Goal: Task Accomplishment & Management: Manage account settings

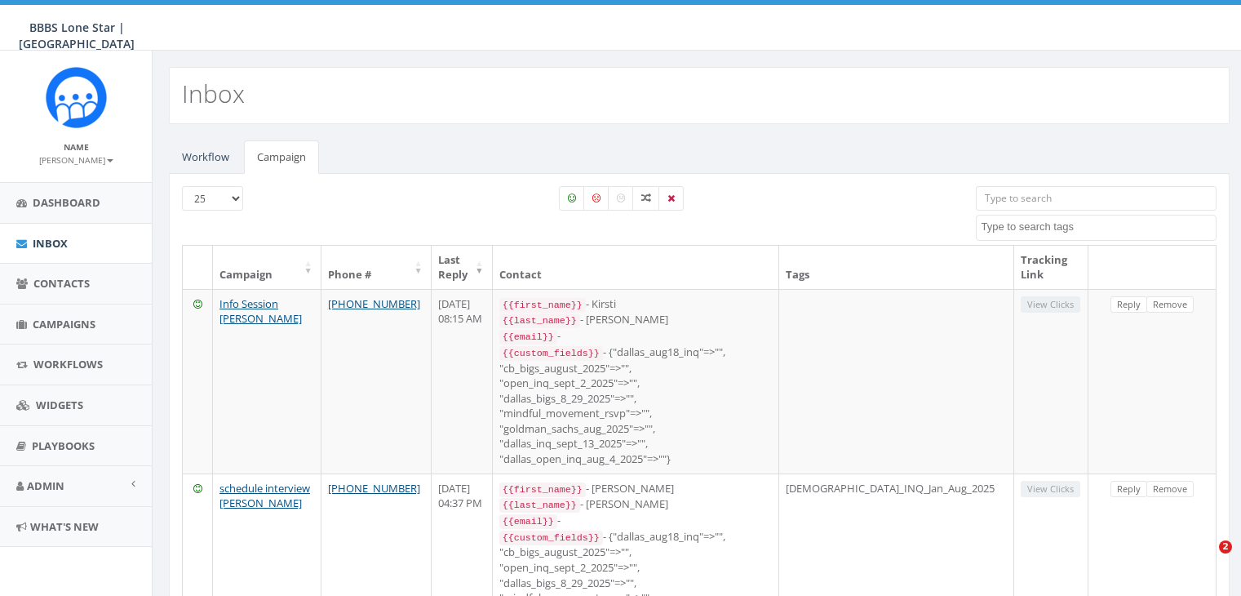
select select
click at [69, 324] on span "Campaigns" at bounding box center [64, 324] width 63 height 15
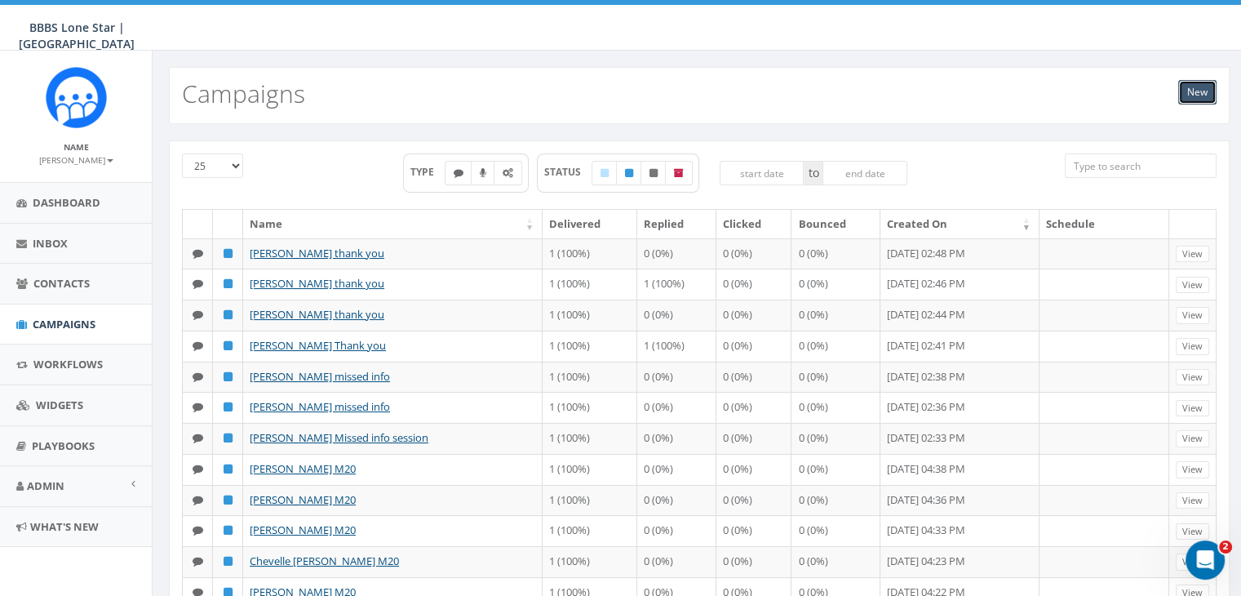
click at [1189, 98] on link "New" at bounding box center [1197, 92] width 38 height 24
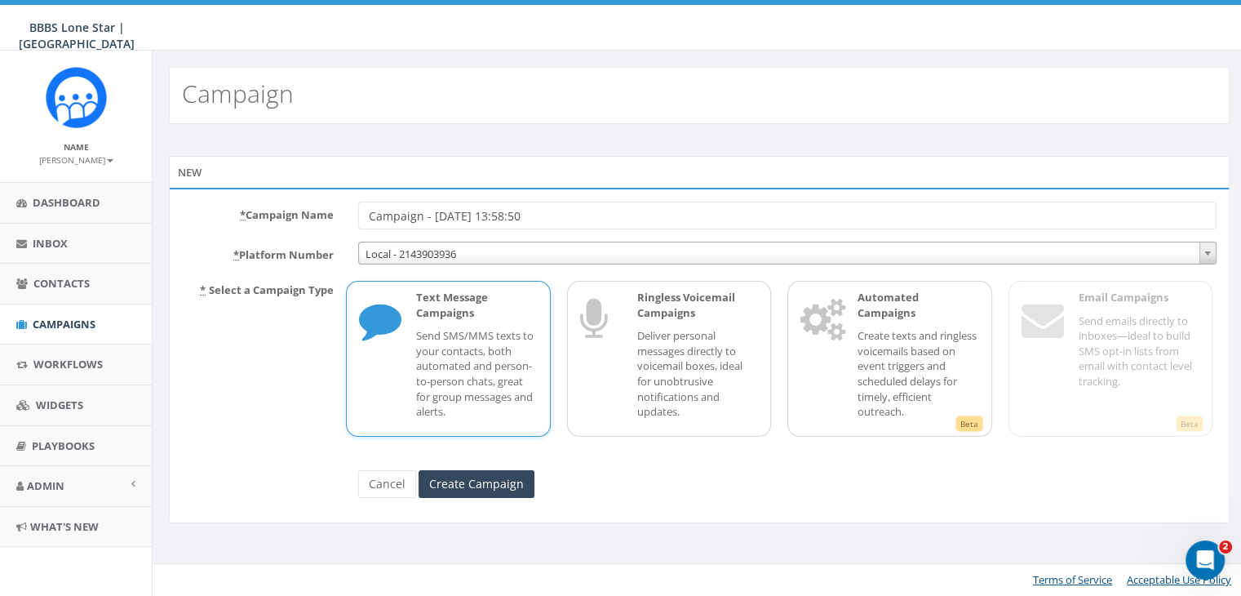
drag, startPoint x: 572, startPoint y: 214, endPoint x: 327, endPoint y: 213, distance: 244.8
click at [327, 213] on div "* Campaign Name Campaign - [DATE] 13:58:50" at bounding box center [699, 216] width 1059 height 28
type input "[PERSON_NAME] Info Session"
click at [486, 353] on p "Send SMS/MMS texts to your contacts, both automated and person-to-person chats,…" at bounding box center [476, 373] width 121 height 91
click at [487, 479] on input "Create Campaign" at bounding box center [477, 484] width 116 height 28
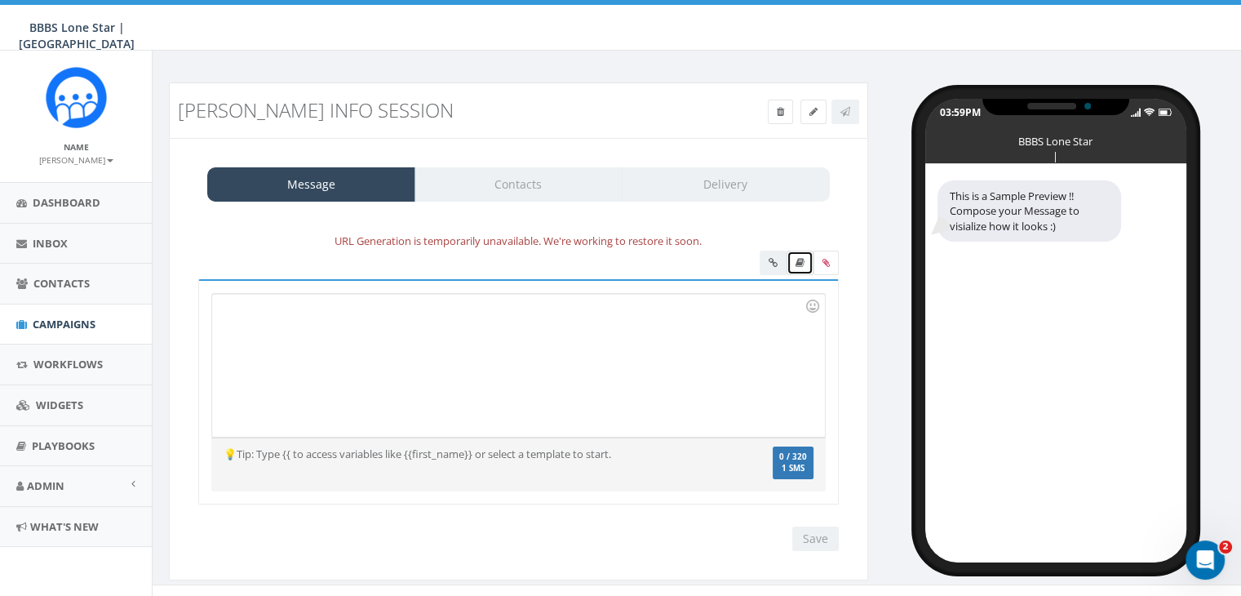
click at [803, 259] on icon at bounding box center [800, 263] width 9 height 10
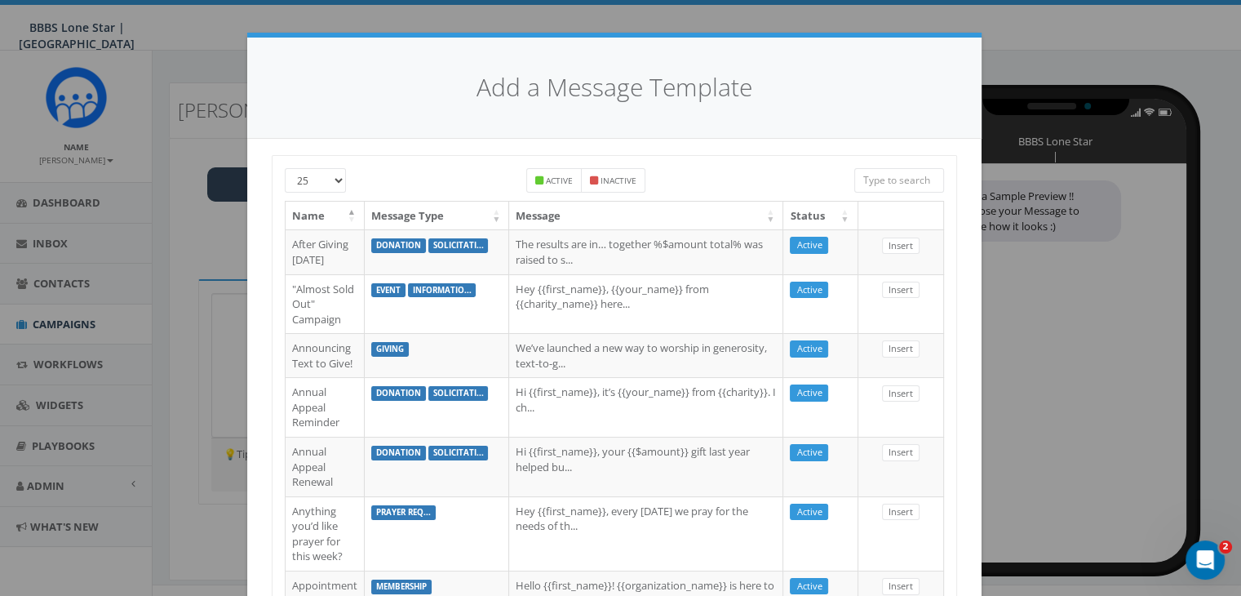
click at [899, 190] on input "search" at bounding box center [899, 180] width 90 height 24
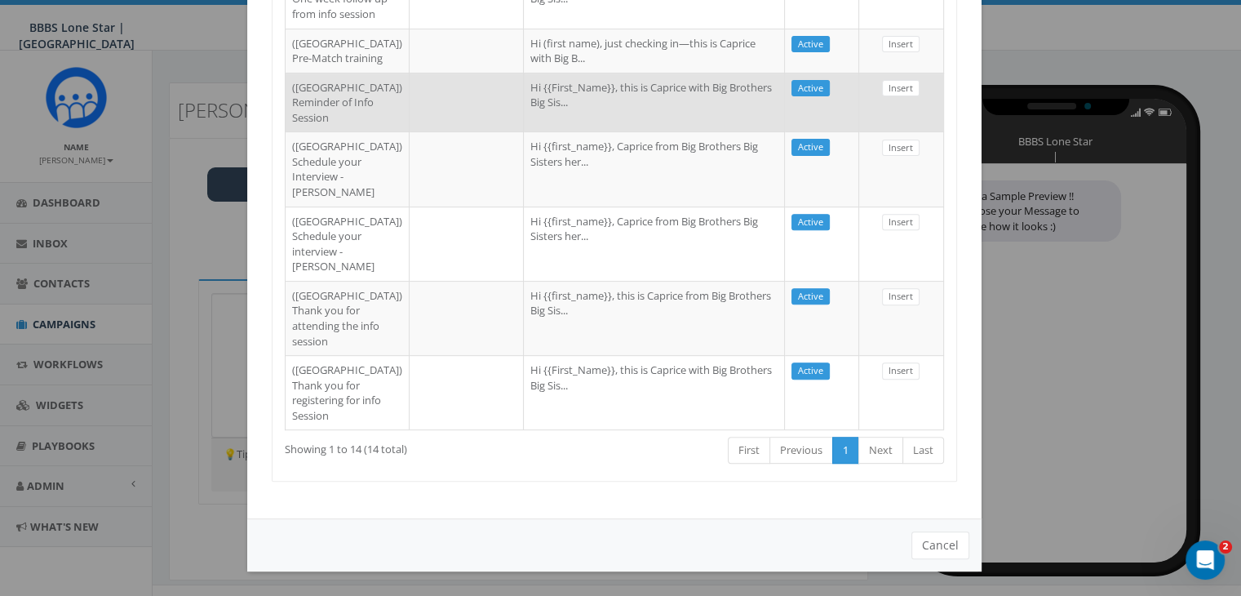
scroll to position [900, 0]
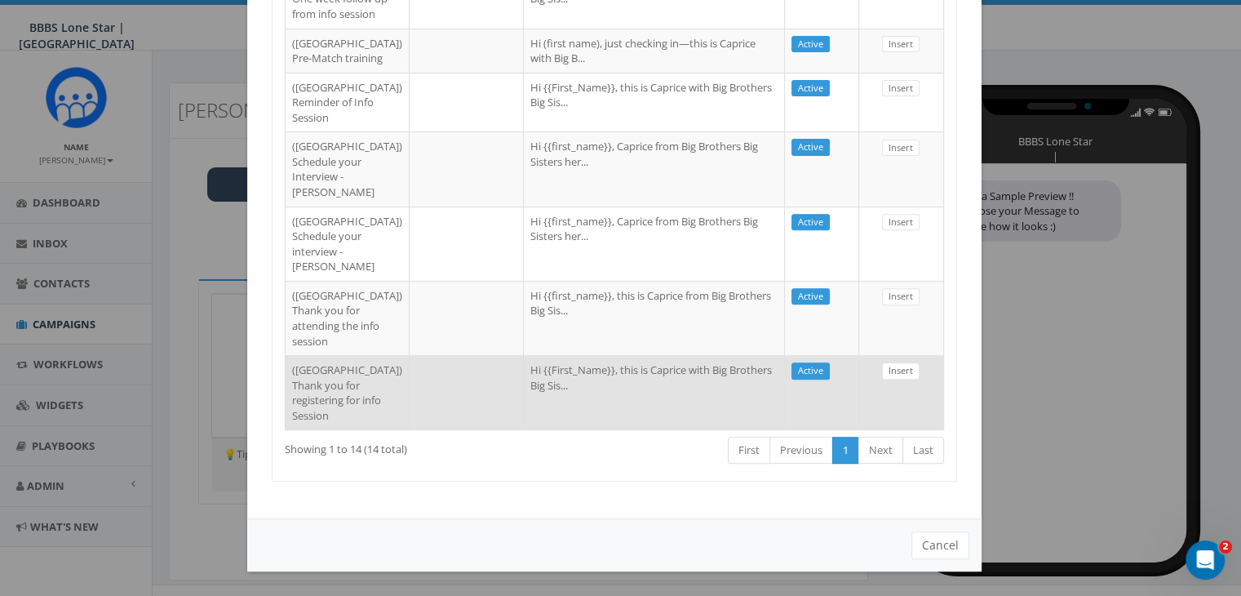
type input "dallas"
click at [524, 355] on td "Hi {{First_Name}}, this is Caprice with Big Brothers Big Sis..." at bounding box center [654, 392] width 261 height 74
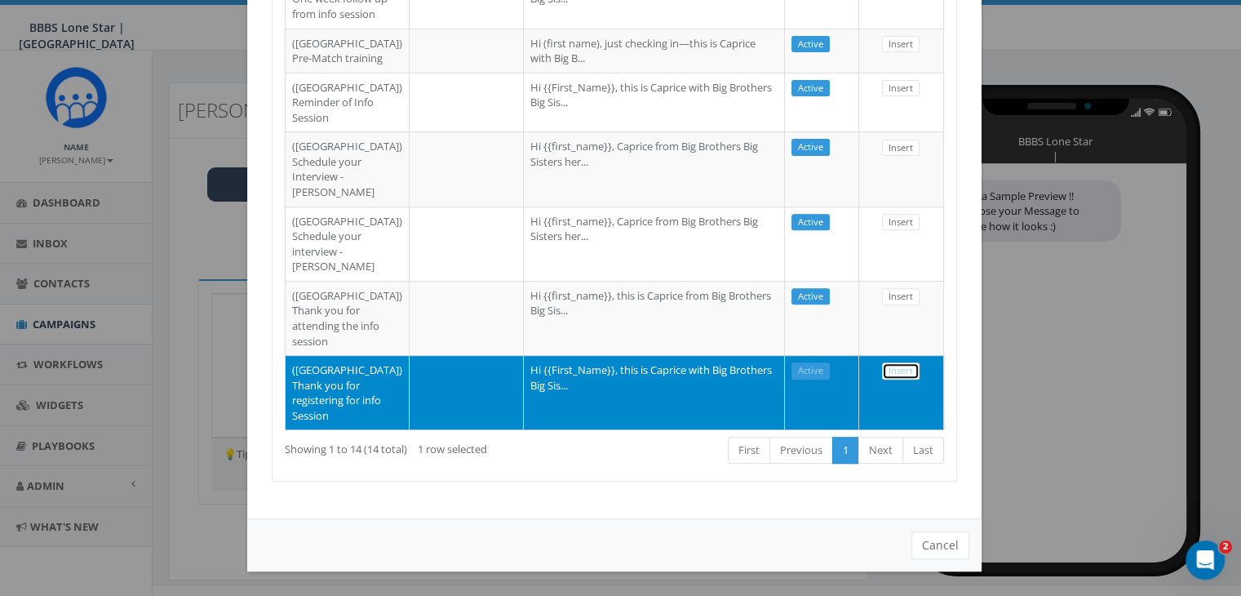
click at [891, 362] on link "Insert" at bounding box center [901, 370] width 38 height 17
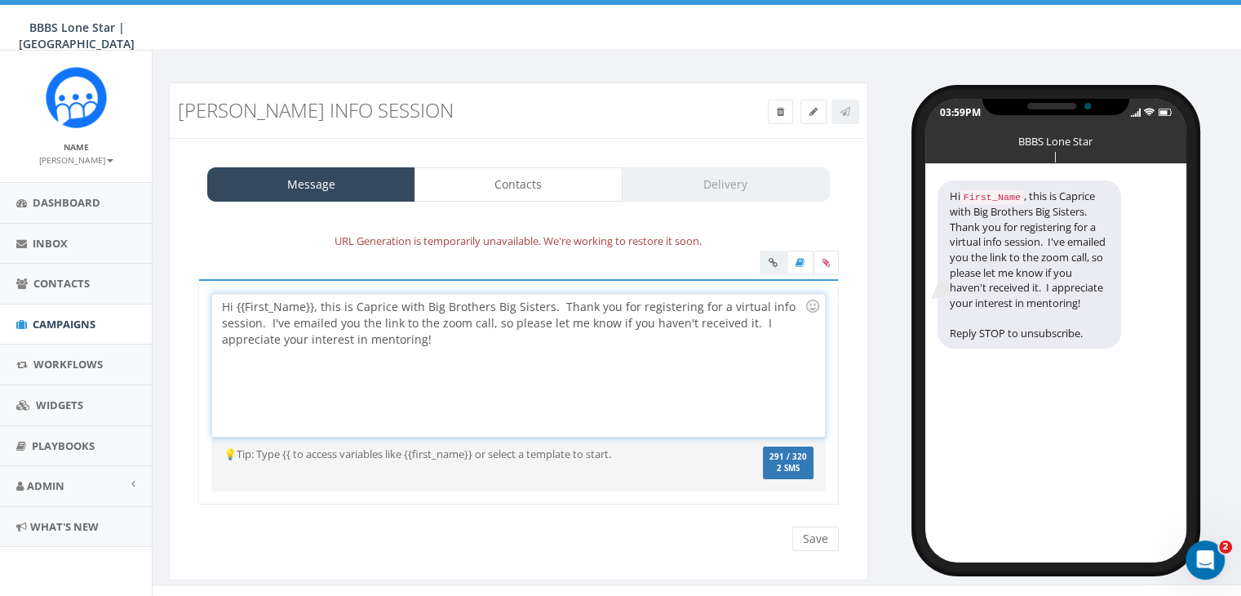
click at [313, 300] on div "Hi {{First_Name}}, this is Caprice with Big Brothers Big Sisters. Thank you for…" at bounding box center [518, 365] width 612 height 143
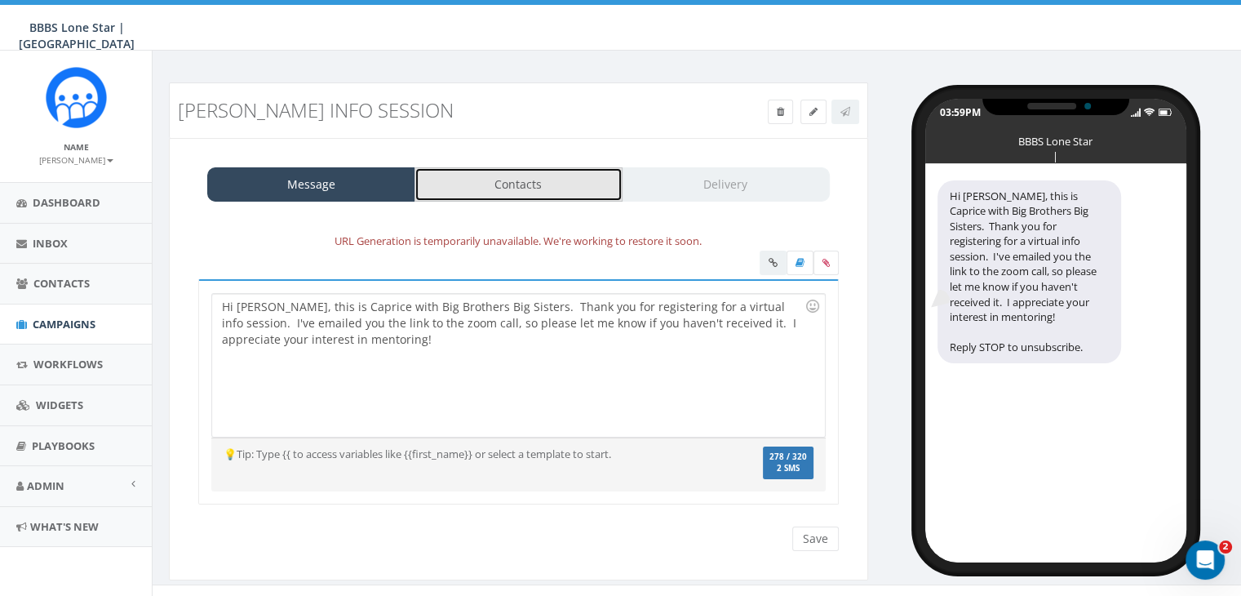
click at [544, 197] on link "Contacts" at bounding box center [519, 184] width 208 height 34
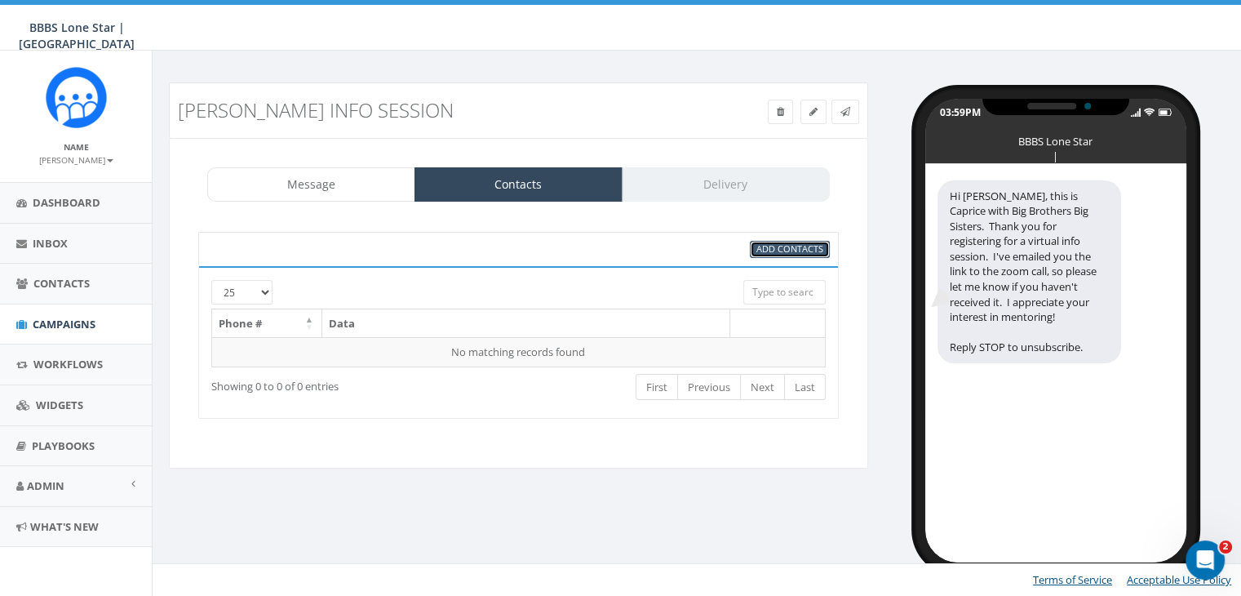
click at [777, 246] on span "Add Contacts" at bounding box center [790, 248] width 67 height 12
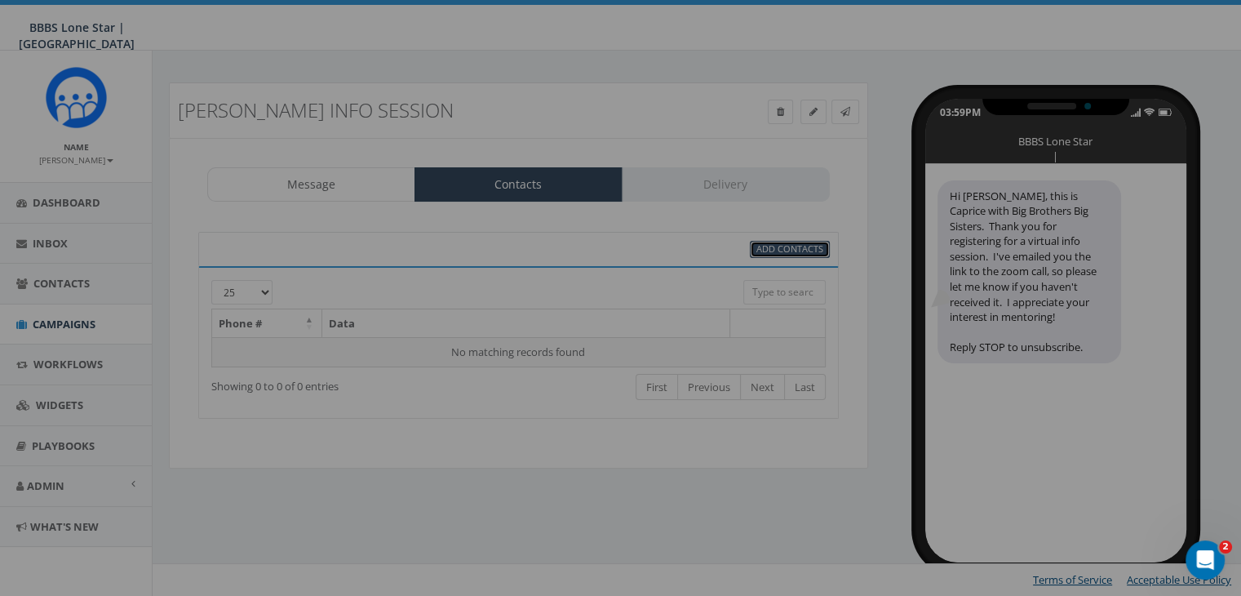
scroll to position [0, 0]
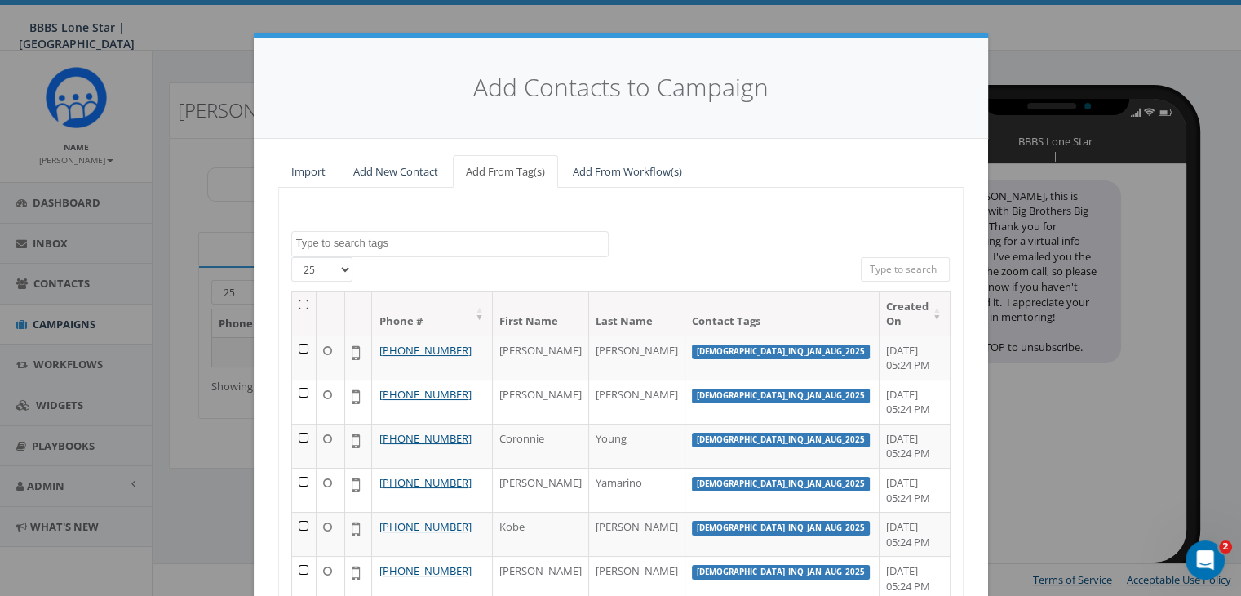
click at [885, 271] on input "search" at bounding box center [906, 269] width 90 height 24
paste input "618-303-6414"
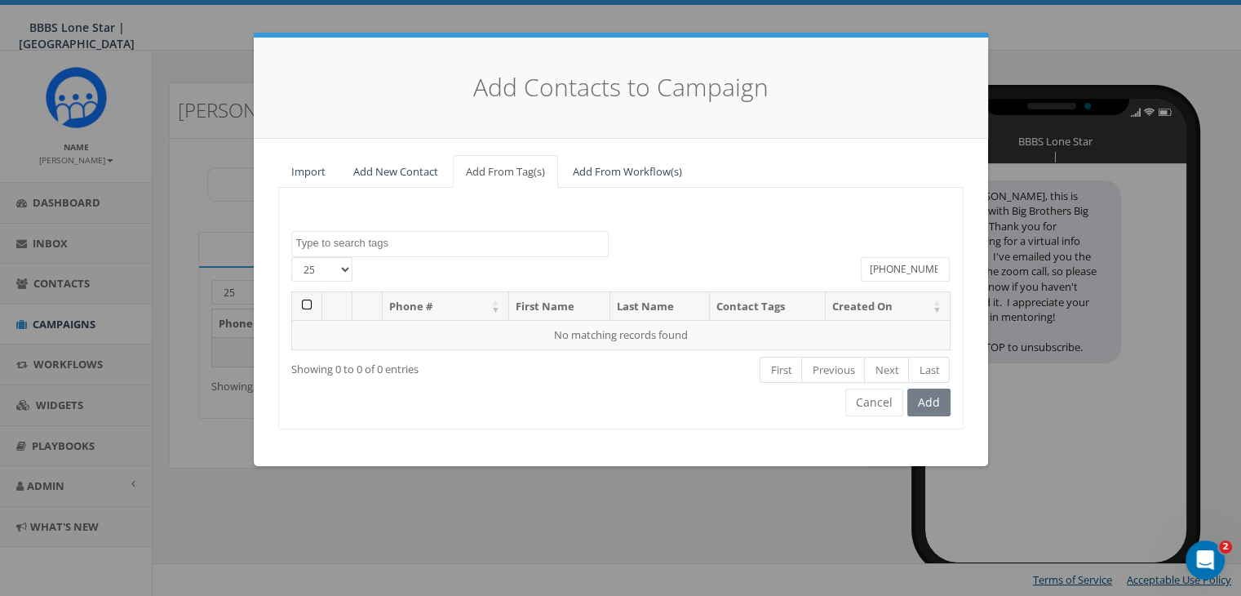
type input "618-303-6414"
click at [395, 166] on link "Add New Contact" at bounding box center [395, 171] width 111 height 33
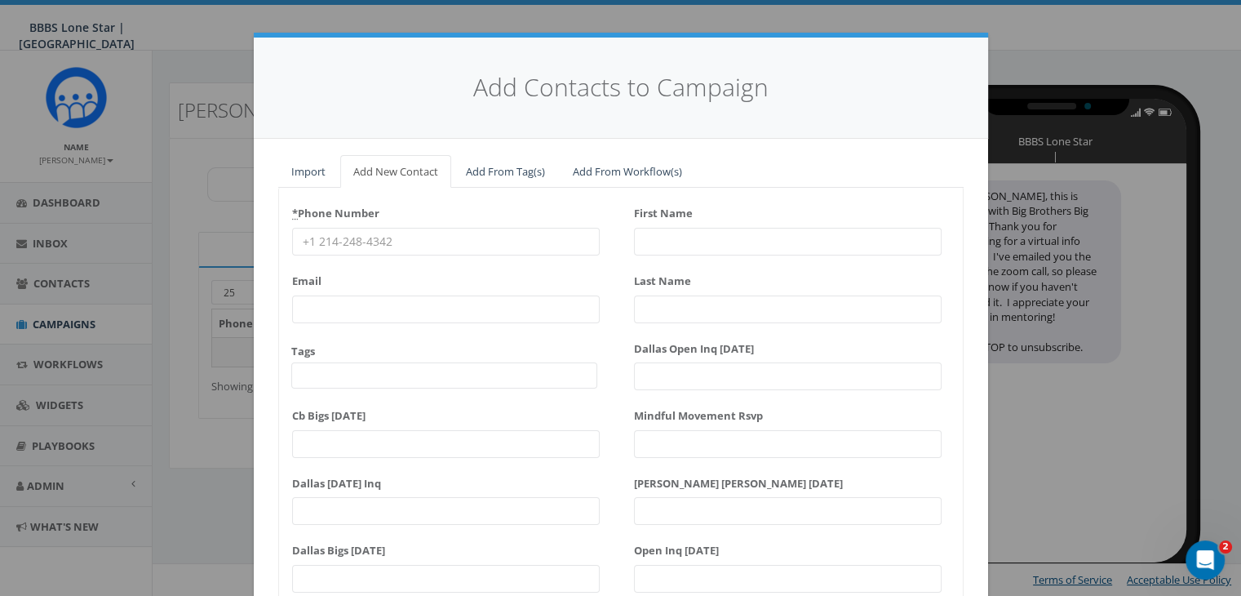
click at [325, 242] on input "* Phone Number" at bounding box center [446, 242] width 308 height 28
paste input "618-303-6414"
type input "618-303-6414"
click at [659, 243] on input "First Name" at bounding box center [788, 242] width 308 height 28
type input "Erika"
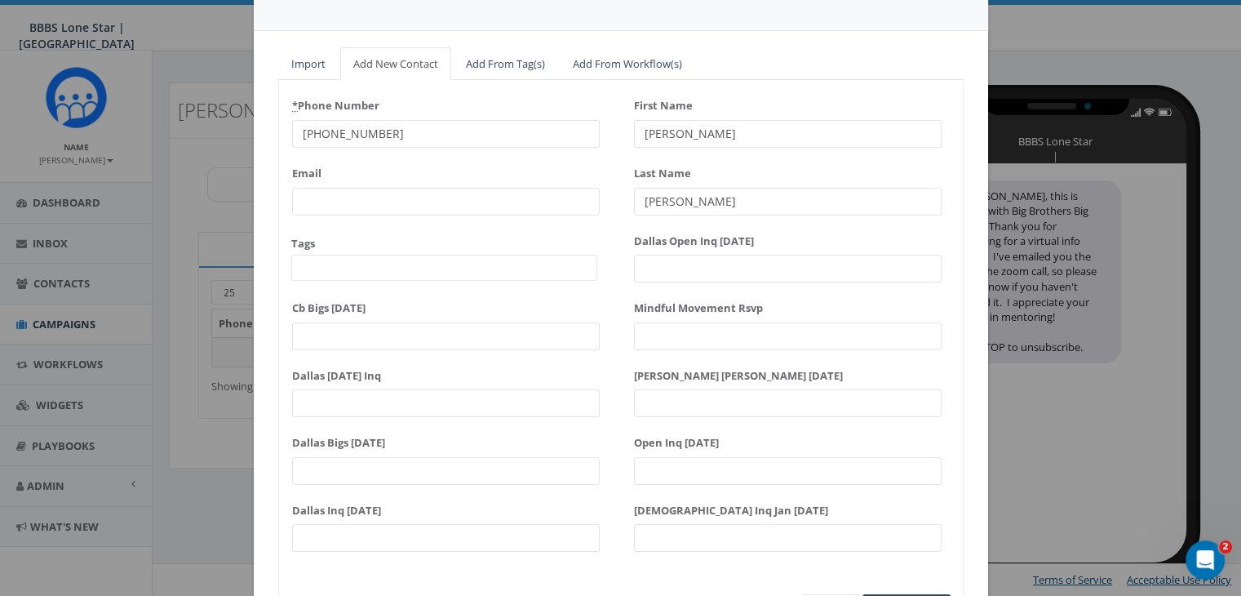
scroll to position [207, 0]
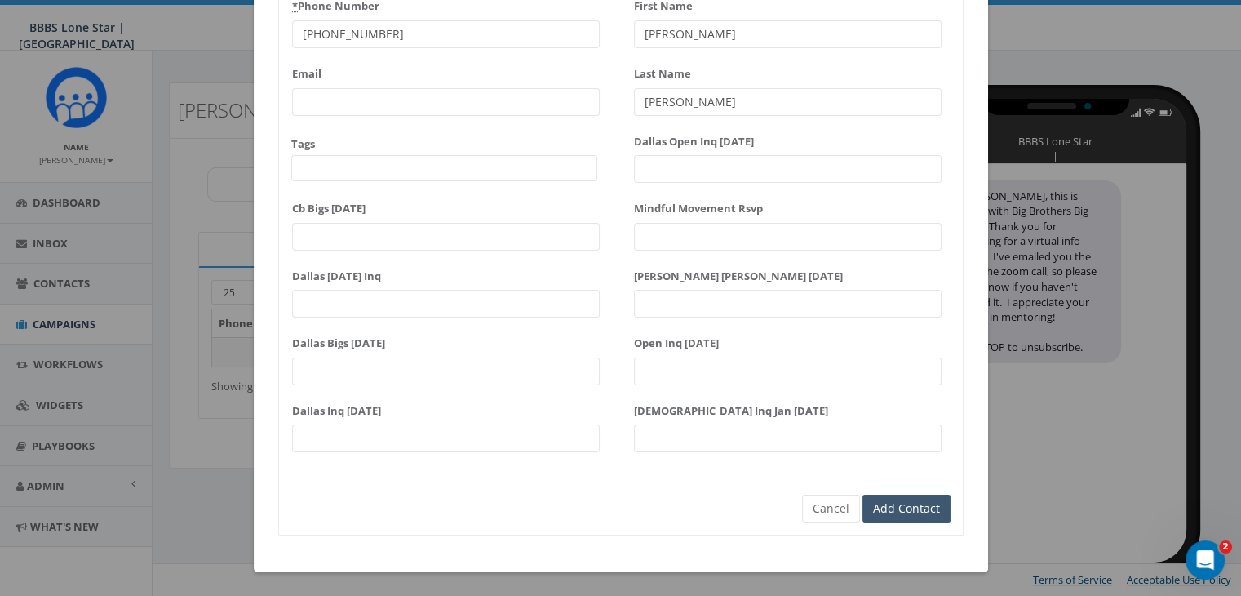
type input "Borgsmiller"
click at [892, 513] on input "Add Contact" at bounding box center [907, 509] width 88 height 28
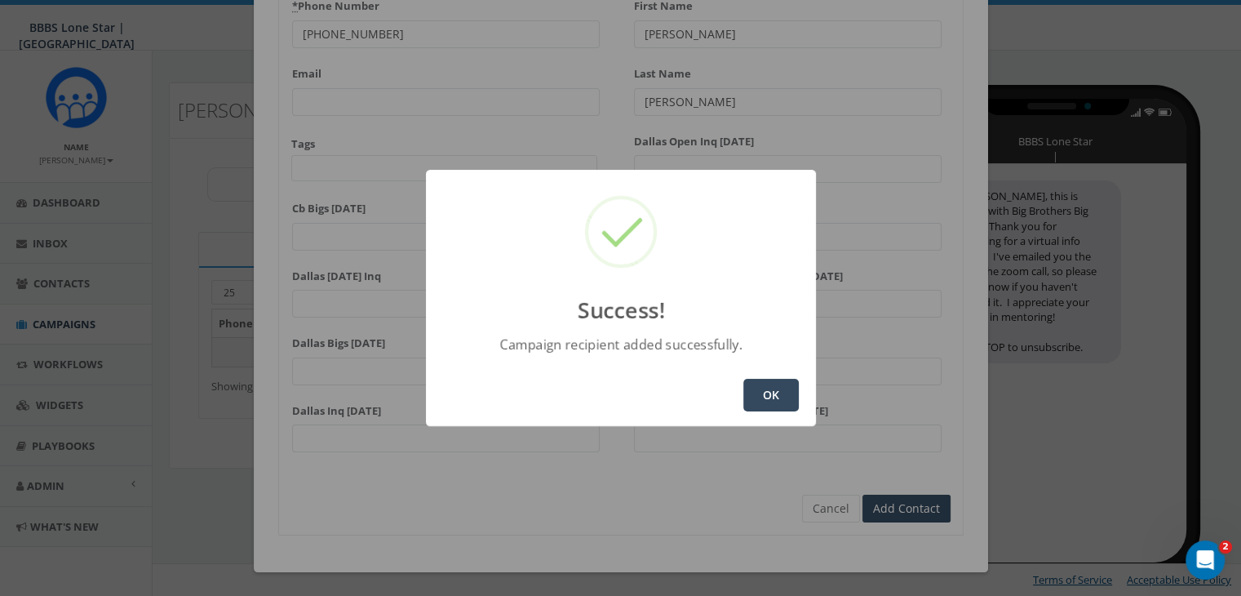
click at [763, 399] on button "OK" at bounding box center [770, 395] width 55 height 33
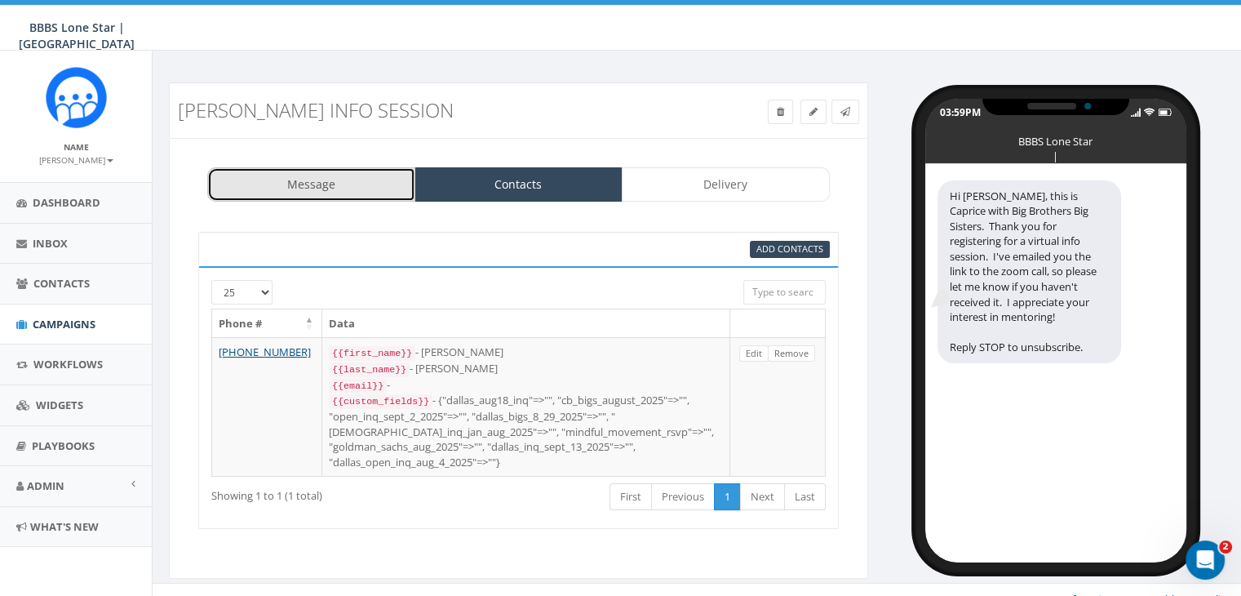
click at [394, 190] on link "Message" at bounding box center [311, 184] width 208 height 34
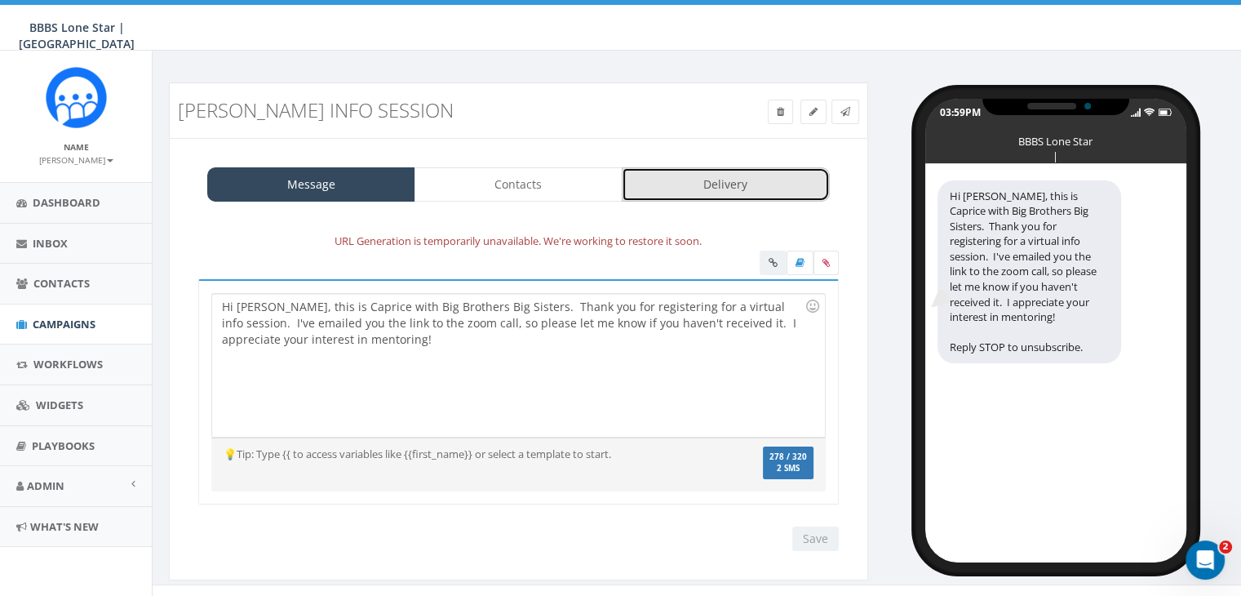
click at [740, 184] on link "Delivery" at bounding box center [726, 184] width 208 height 34
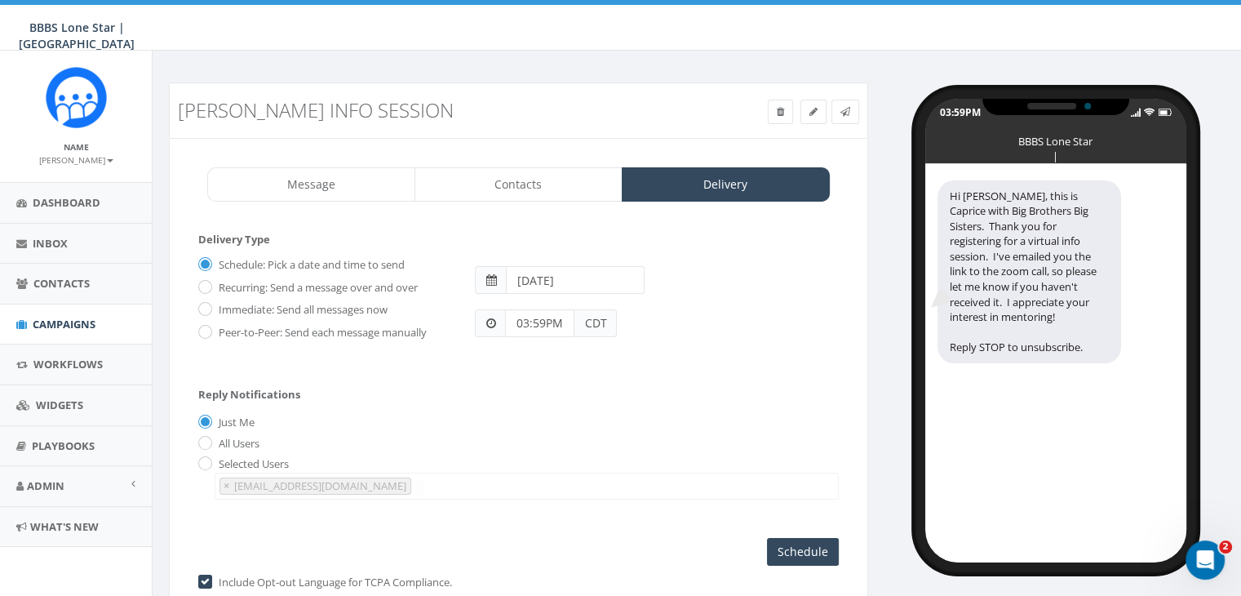
click at [215, 308] on label "Immediate: Send all messages now" at bounding box center [301, 310] width 173 height 16
click at [209, 308] on input "Immediate: Send all messages now" at bounding box center [203, 310] width 11 height 11
radio input "true"
click at [805, 548] on input "Send Now" at bounding box center [800, 552] width 77 height 28
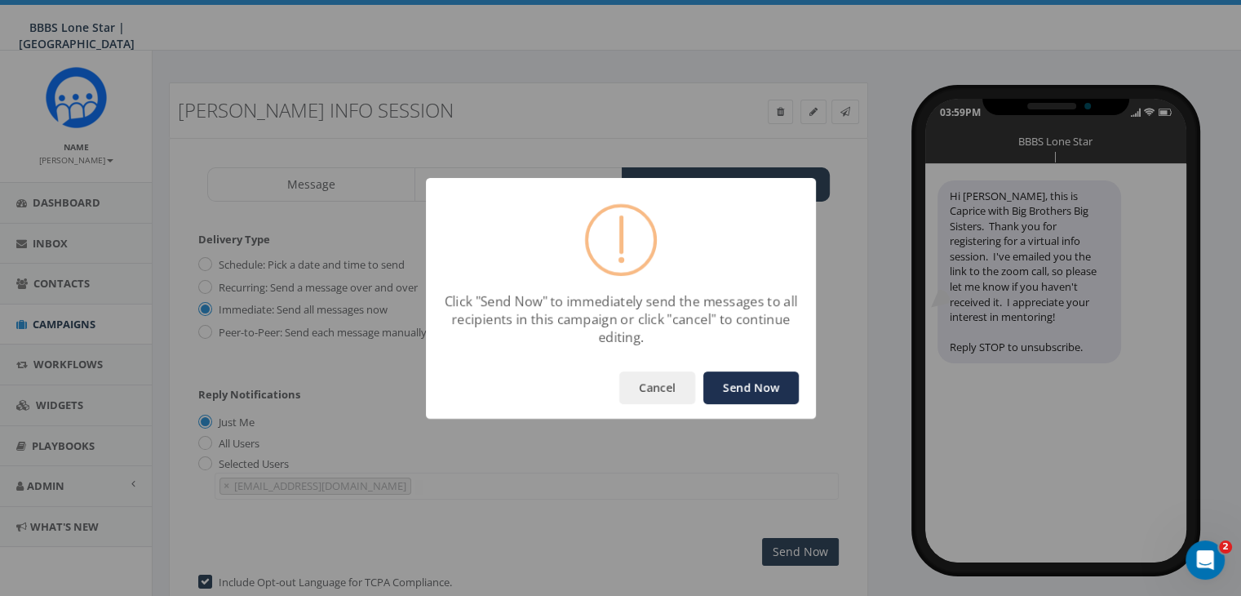
click at [764, 387] on button "Send Now" at bounding box center [750, 387] width 95 height 33
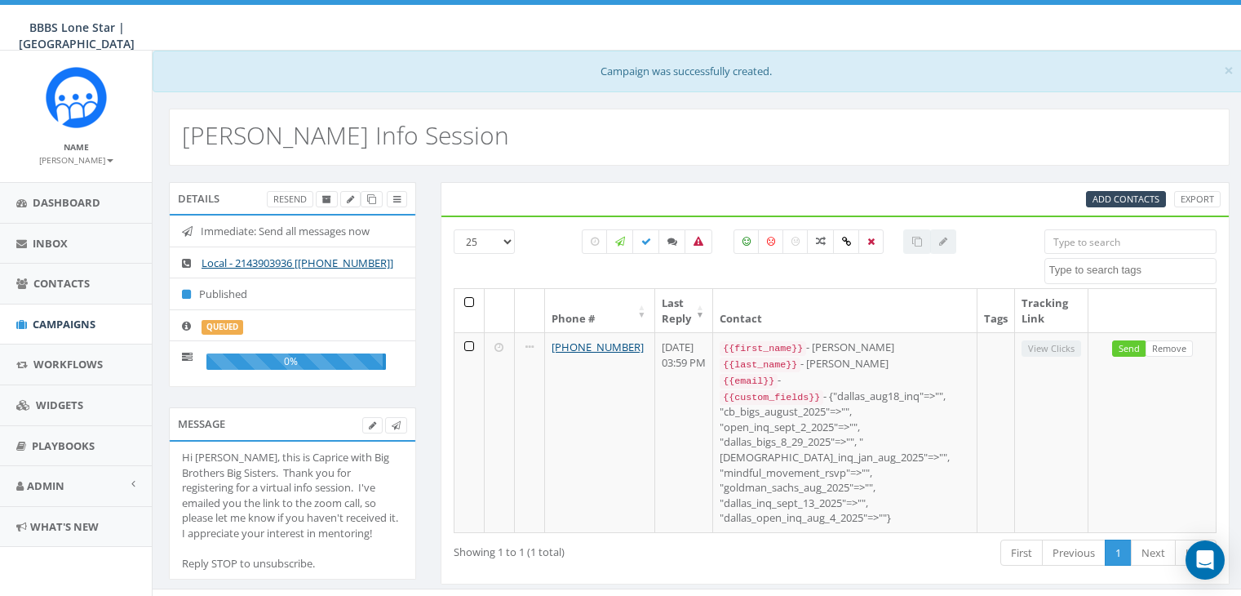
select select
click at [74, 317] on span "Campaigns" at bounding box center [64, 324] width 63 height 15
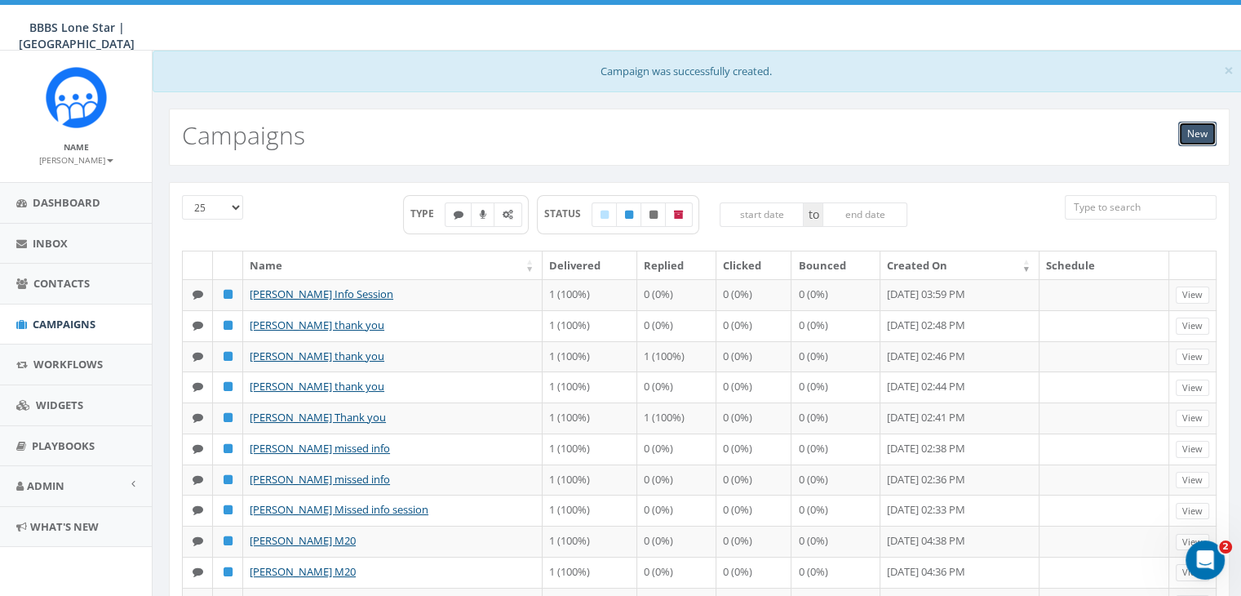
click at [1201, 139] on link "New" at bounding box center [1197, 134] width 38 height 24
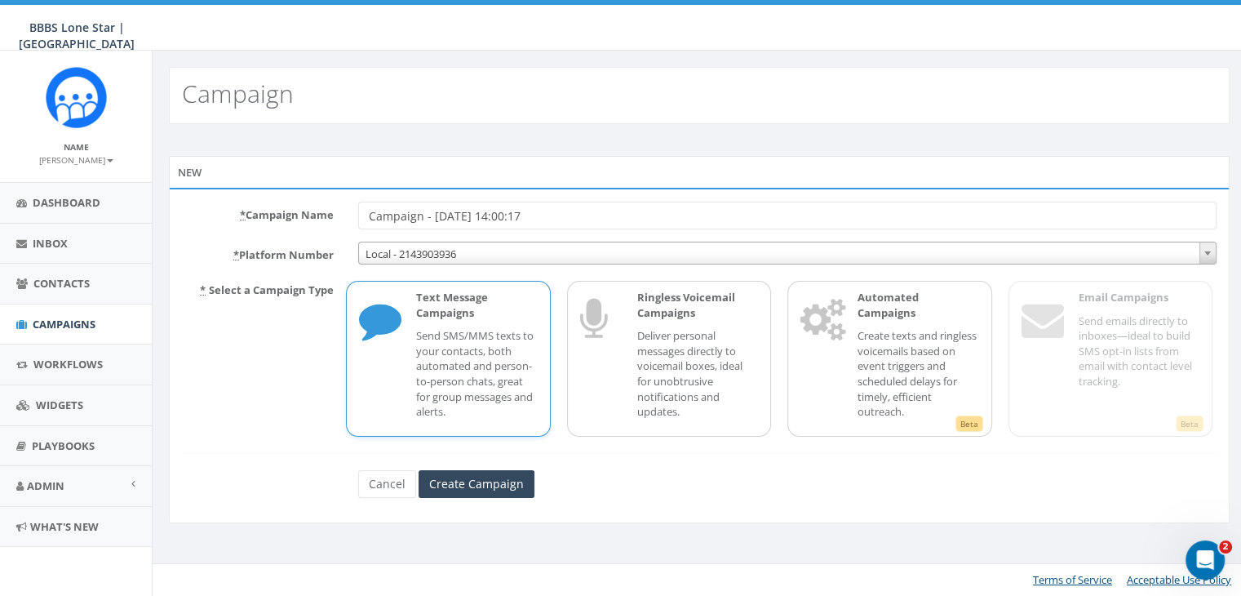
drag, startPoint x: 591, startPoint y: 219, endPoint x: 286, endPoint y: 220, distance: 304.4
click at [287, 220] on div "* Campaign Name Campaign - [DATE] 14:00:17" at bounding box center [699, 216] width 1059 height 28
type input "reminder info session [PERSON_NAME]"
click at [504, 482] on input "Create Campaign" at bounding box center [477, 484] width 116 height 28
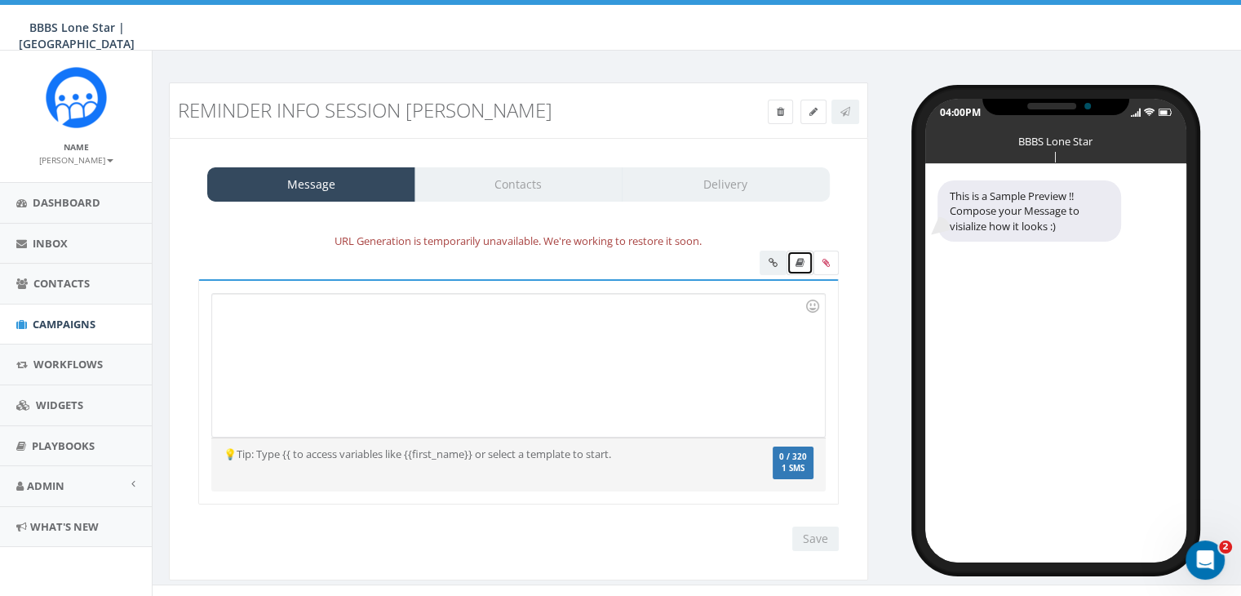
click at [800, 263] on icon at bounding box center [800, 263] width 9 height 10
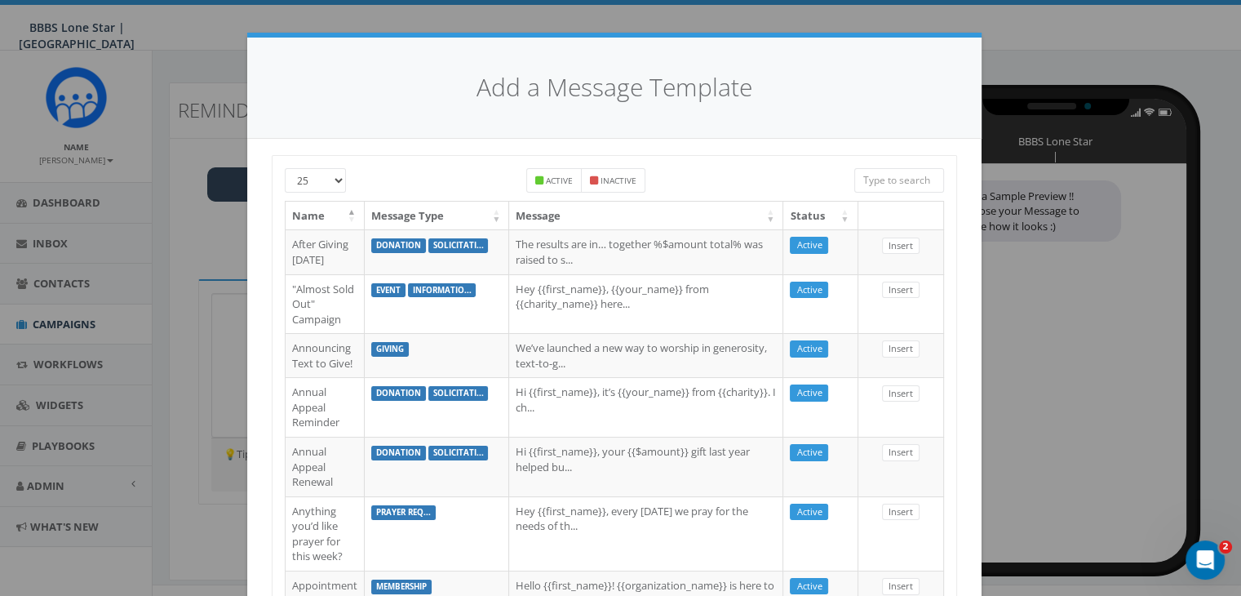
click at [881, 173] on input "search" at bounding box center [899, 180] width 90 height 24
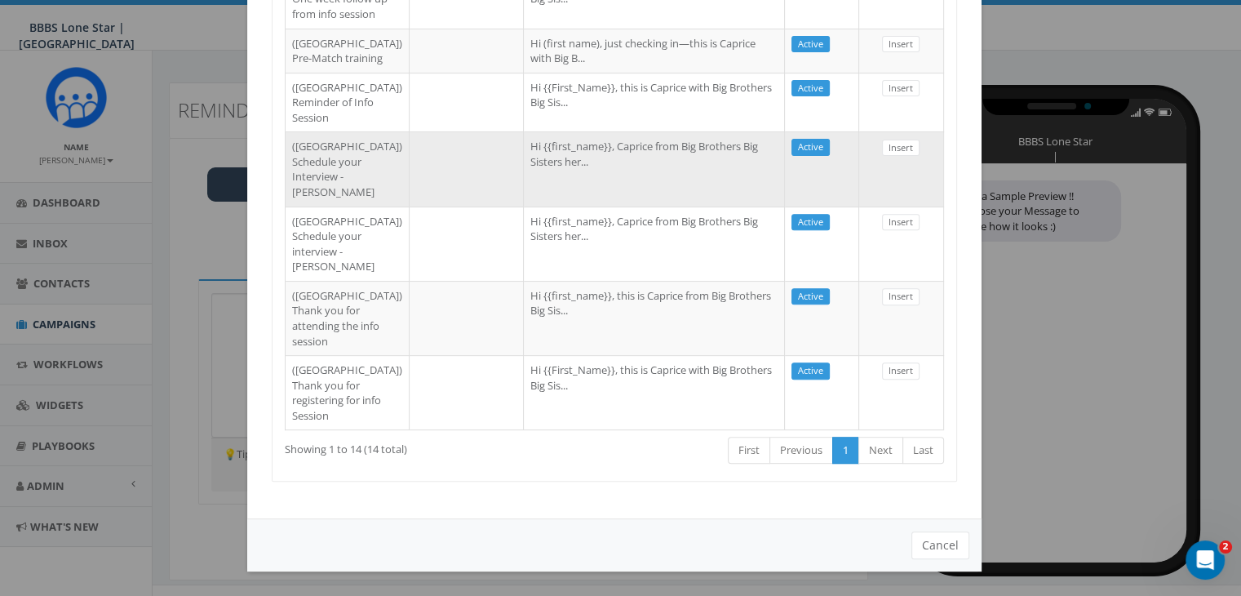
scroll to position [653, 0]
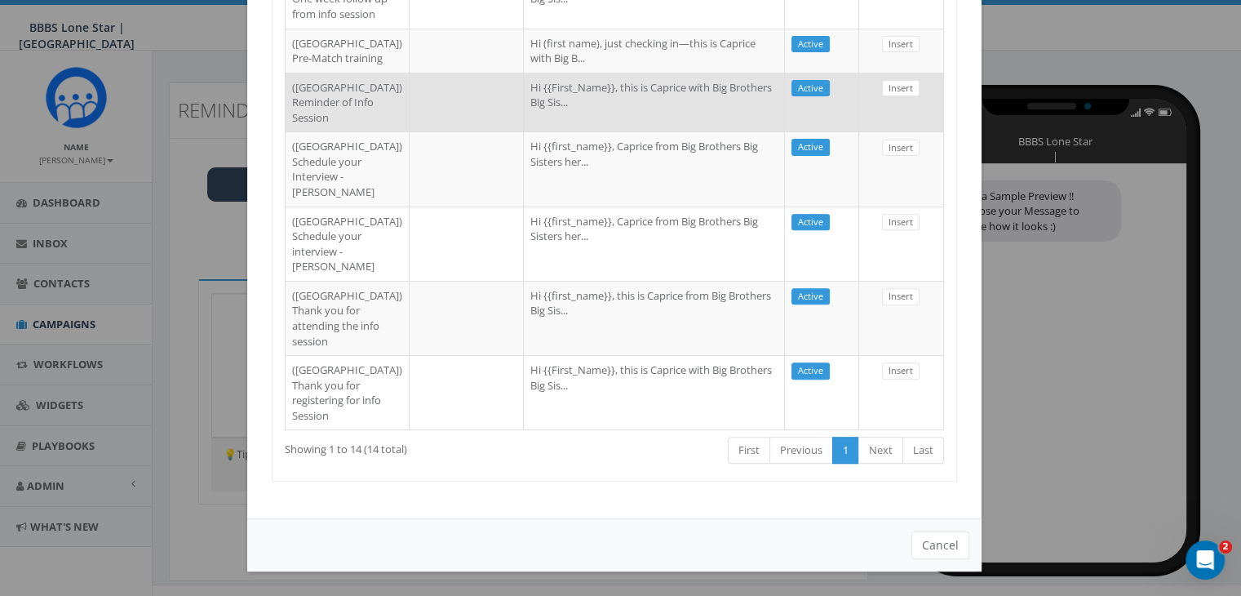
type input "Dallas"
click at [571, 132] on td "Hi {{First_Name}}, this is Caprice with Big Brothers Big Sis..." at bounding box center [654, 103] width 261 height 60
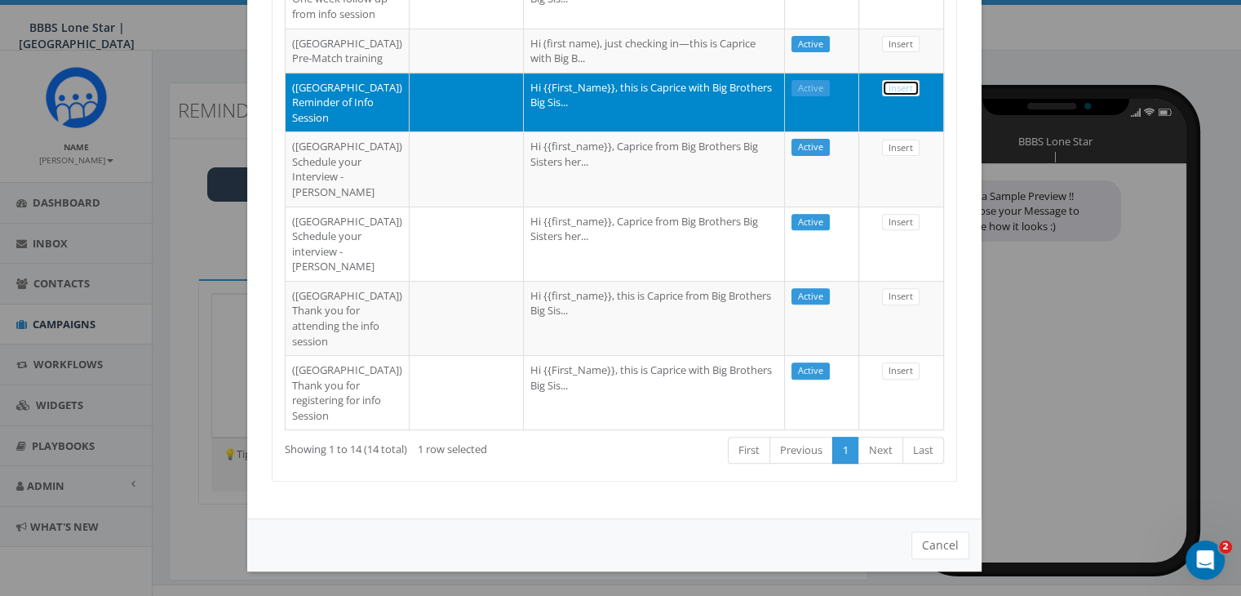
click at [885, 97] on link "Insert" at bounding box center [901, 88] width 38 height 17
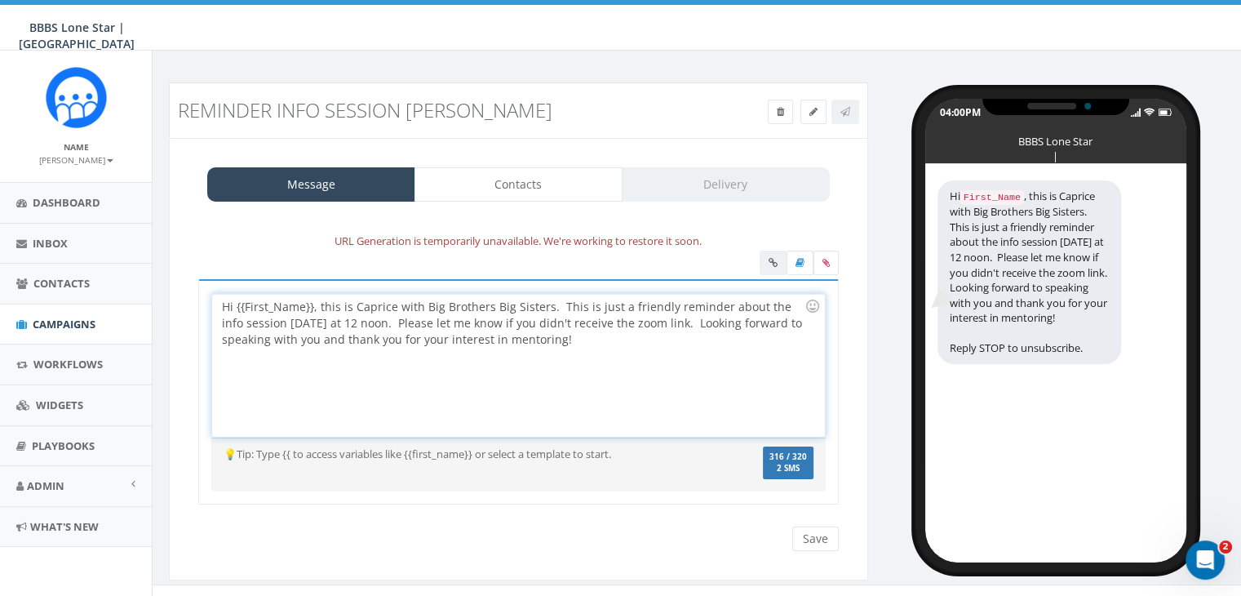
click at [312, 303] on div "Hi {{First_Name}}, this is Caprice with Big Brothers Big Sisters. This is just …" at bounding box center [518, 365] width 612 height 143
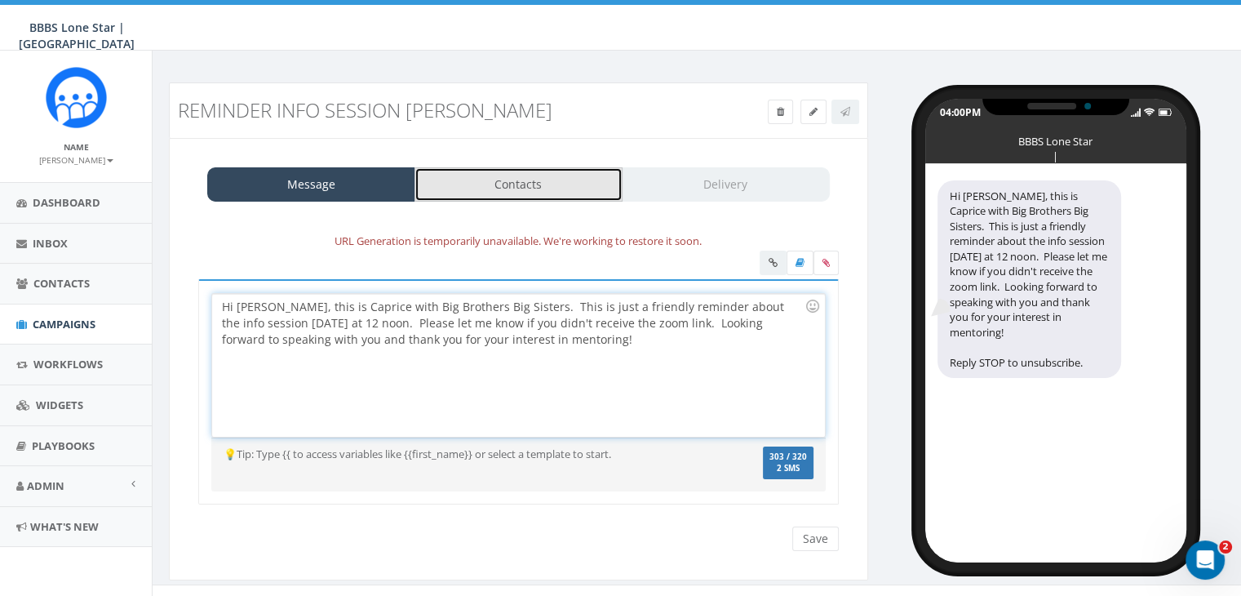
click at [463, 190] on link "Contacts" at bounding box center [519, 184] width 208 height 34
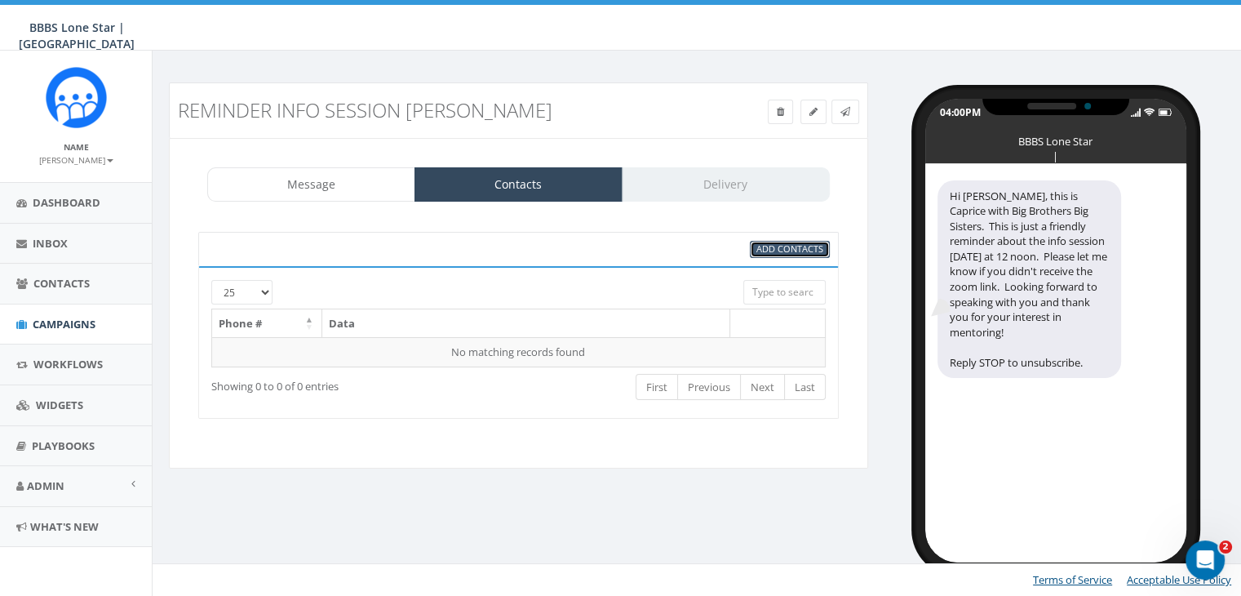
click at [777, 242] on span "Add Contacts" at bounding box center [790, 248] width 67 height 12
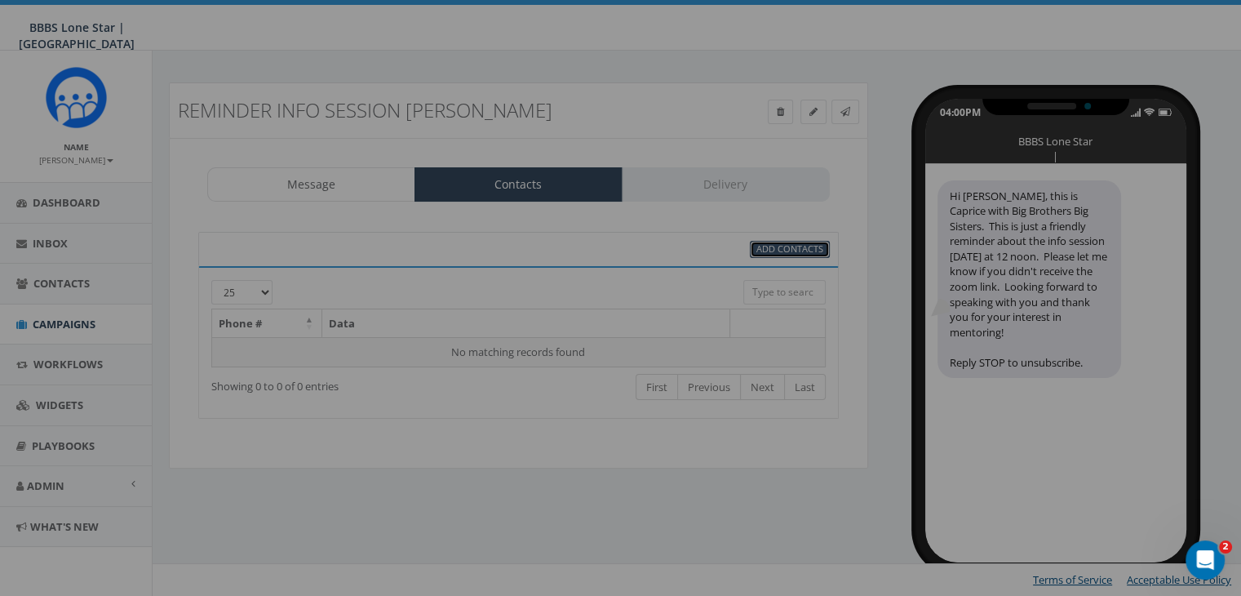
scroll to position [0, 0]
select select
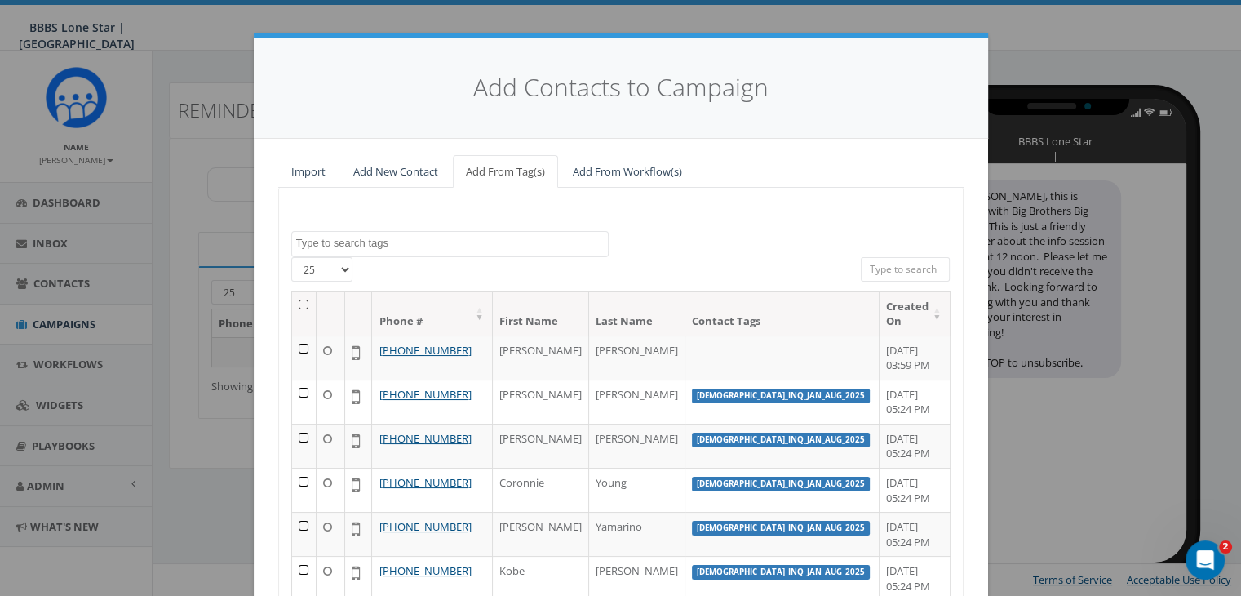
click at [877, 269] on input "search" at bounding box center [906, 269] width 90 height 24
paste input "618-303-6414"
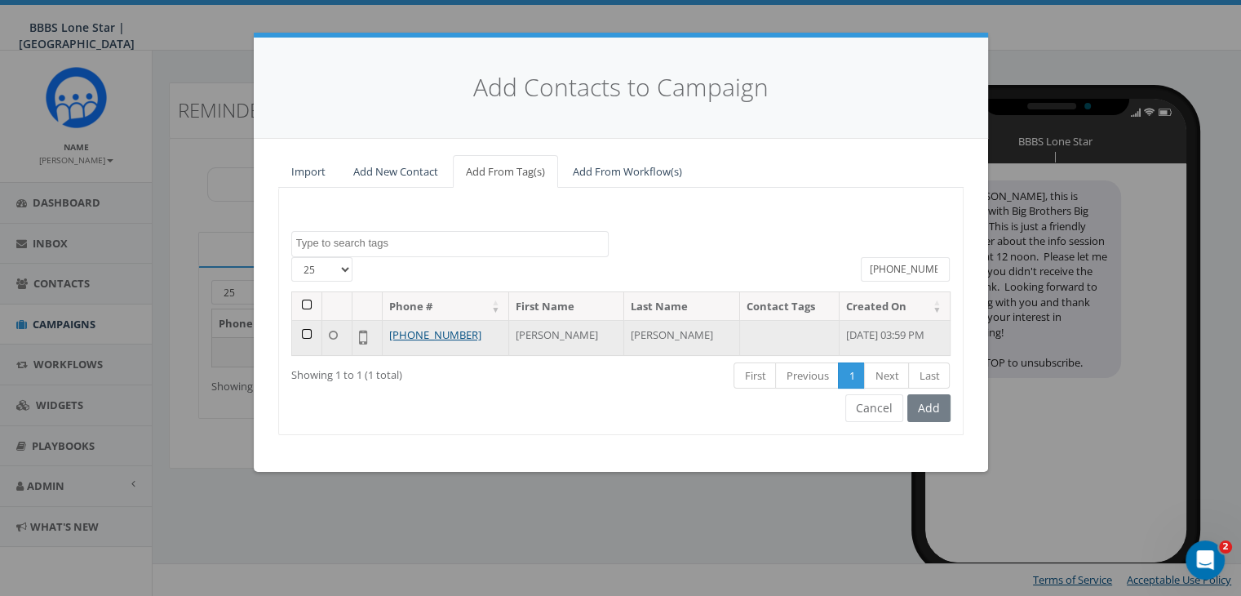
type input "618-303-6414"
click at [300, 329] on td at bounding box center [307, 337] width 30 height 35
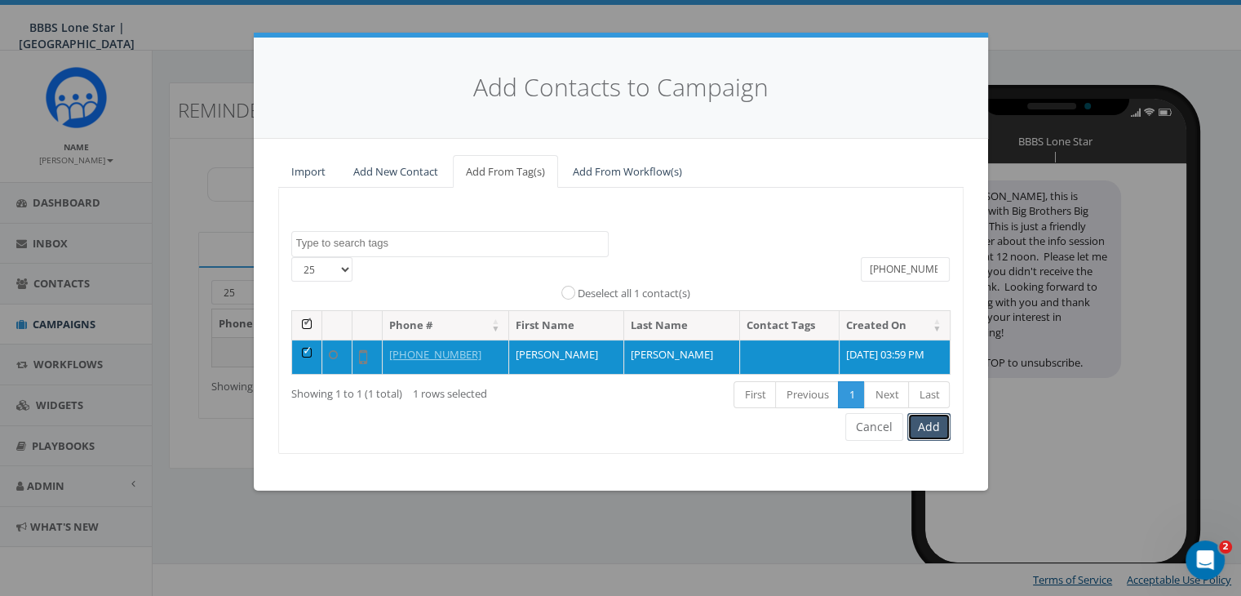
click at [930, 424] on button "Add" at bounding box center [928, 427] width 43 height 28
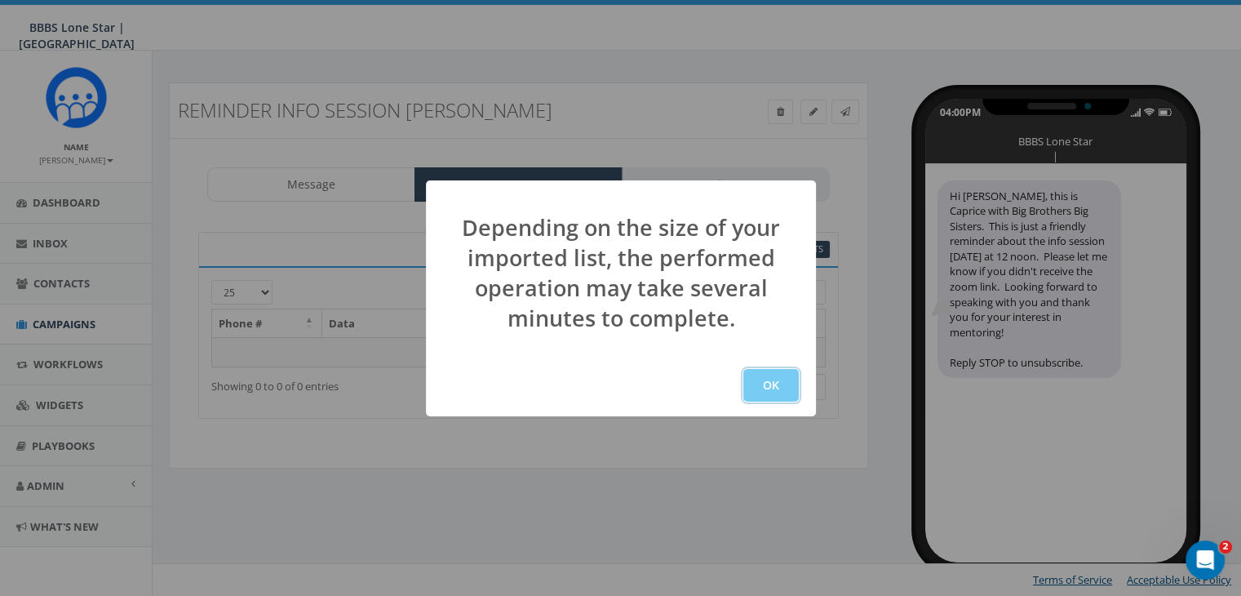
click at [774, 384] on button "OK" at bounding box center [770, 385] width 55 height 33
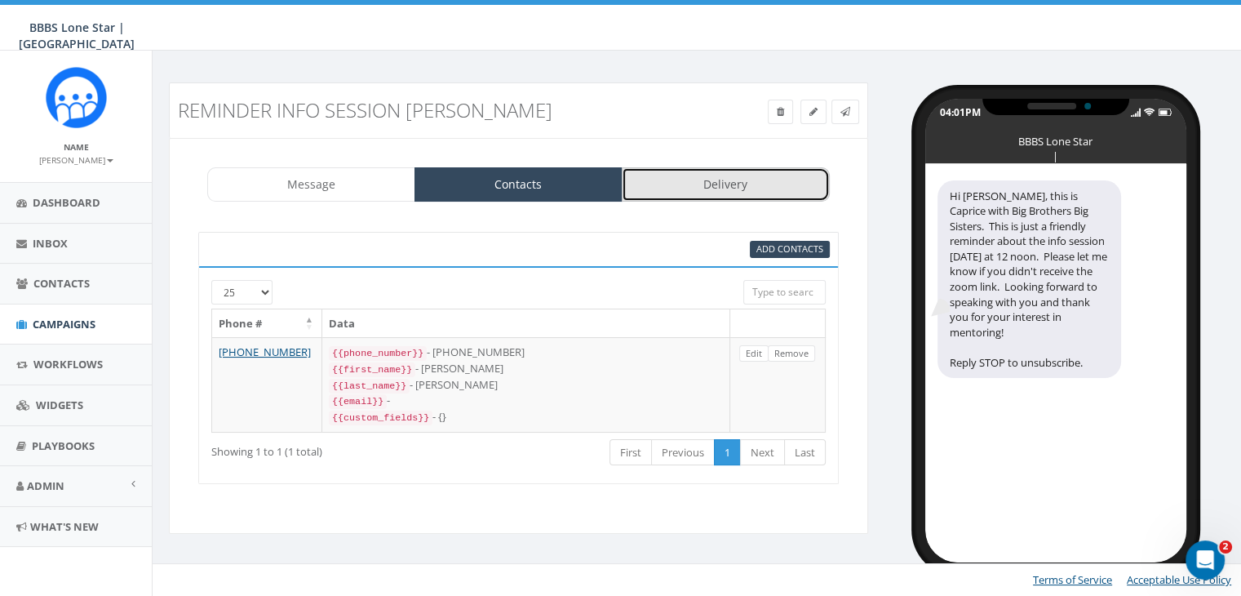
click at [690, 174] on link "Delivery" at bounding box center [726, 184] width 208 height 34
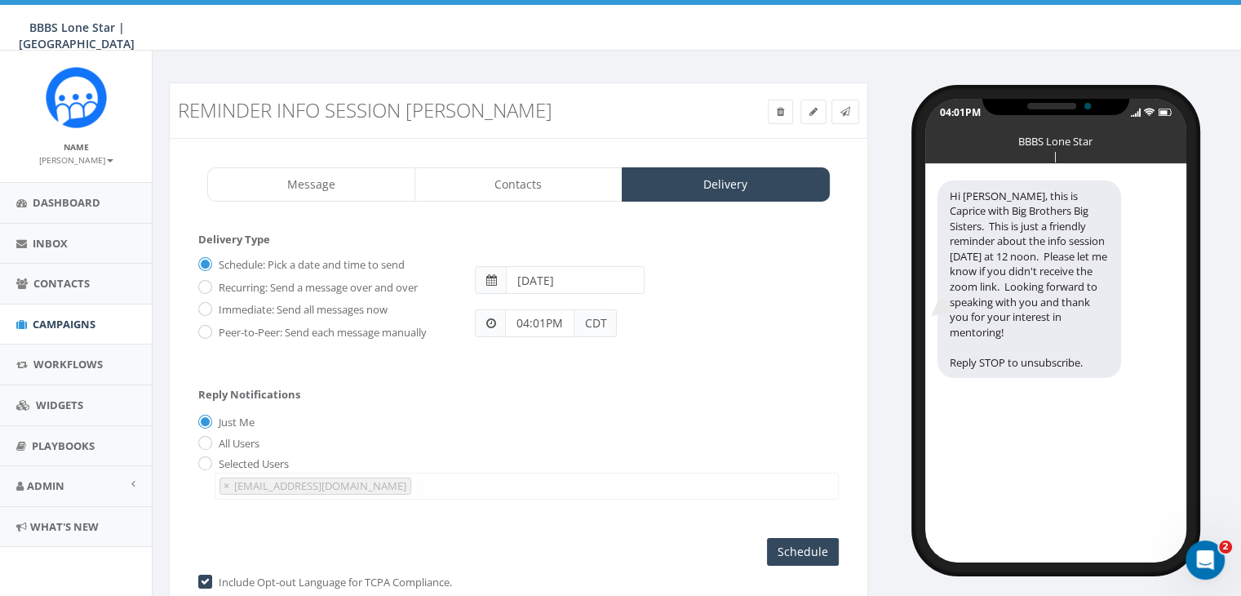
click at [583, 286] on input "[DATE]" at bounding box center [575, 280] width 139 height 28
click at [598, 433] on td "24" at bounding box center [596, 433] width 25 height 24
type input "[DATE]"
click at [754, 288] on div "[DATE]" at bounding box center [657, 272] width 388 height 43
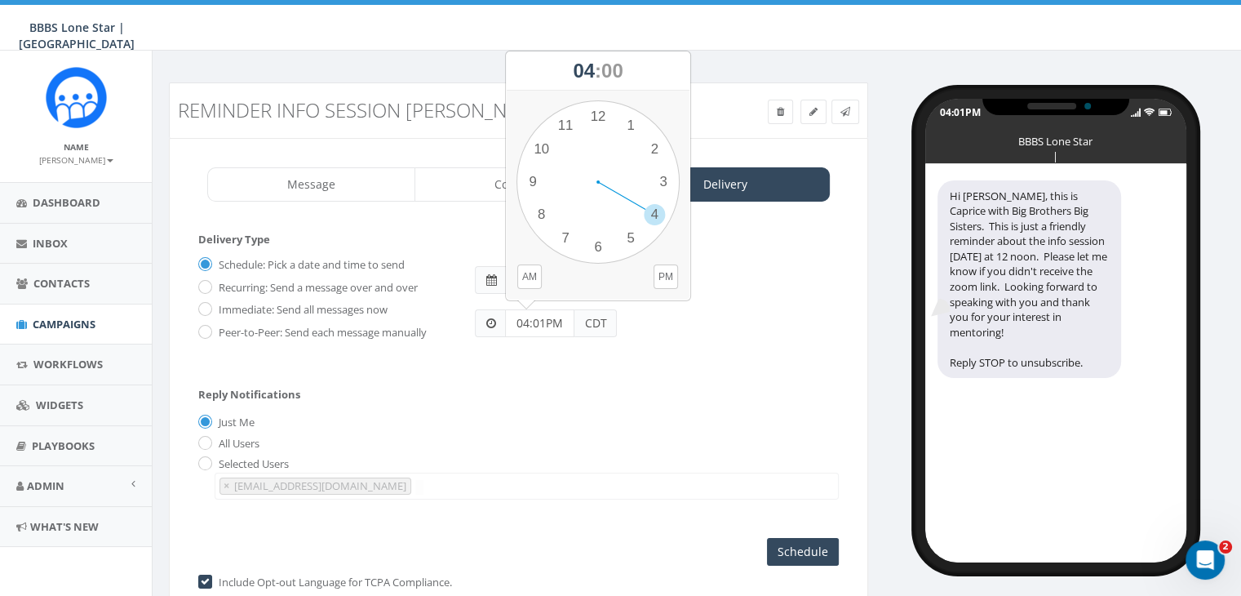
drag, startPoint x: 548, startPoint y: 322, endPoint x: 494, endPoint y: 320, distance: 53.9
click at [494, 320] on div "04:01PM CDT" at bounding box center [546, 323] width 142 height 28
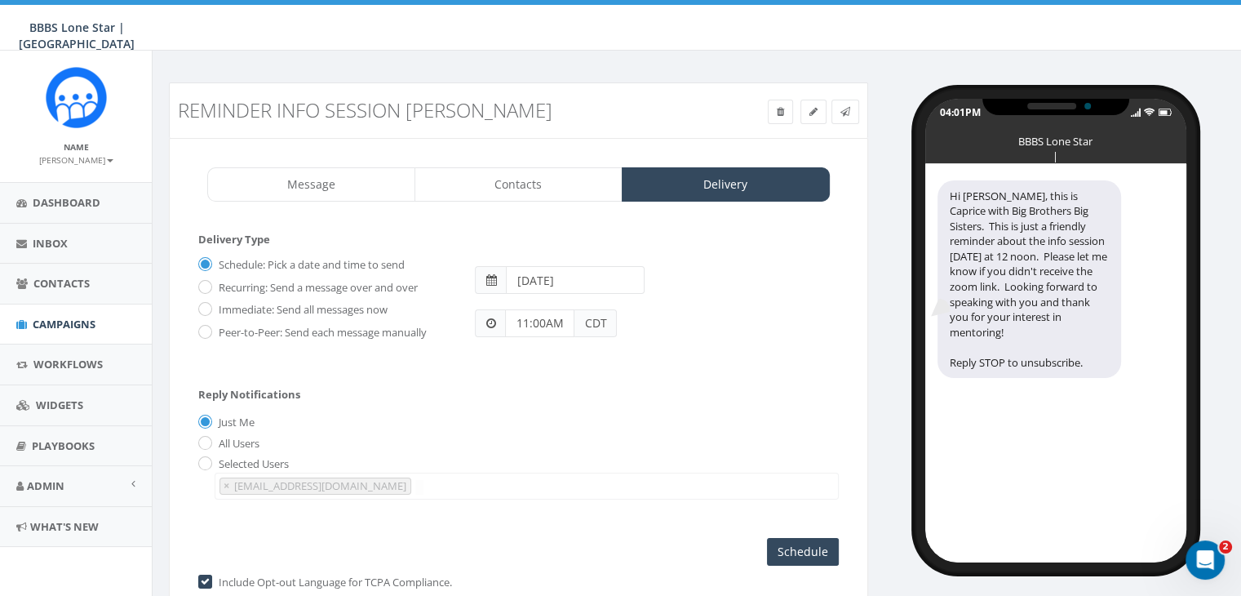
type input "11:00AM"
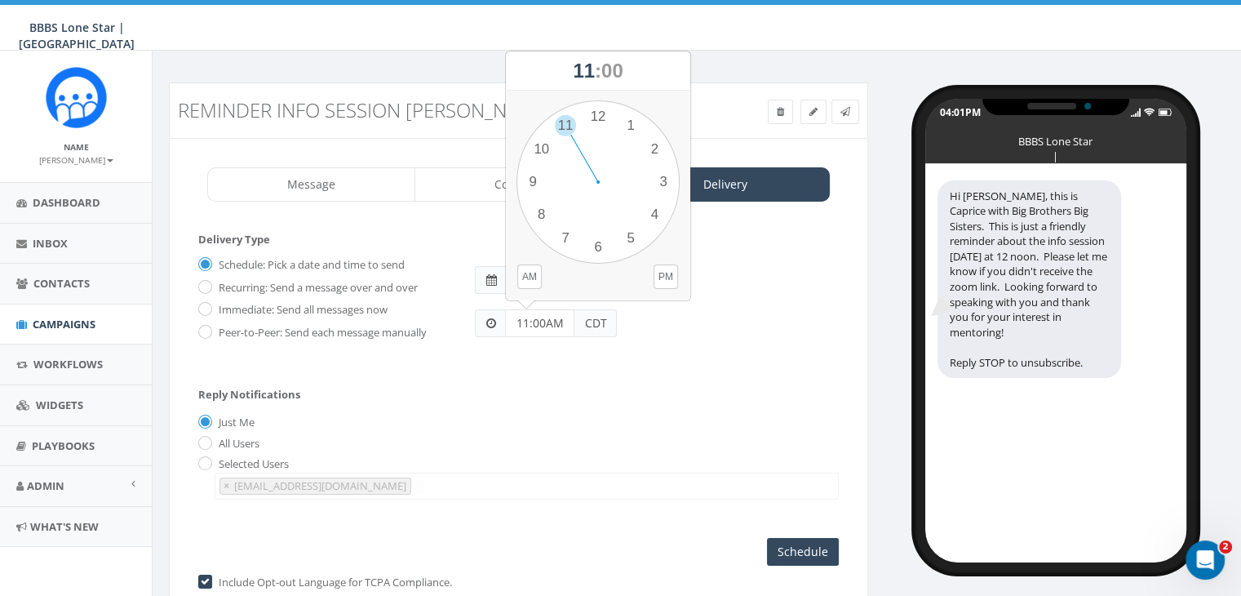
click at [433, 402] on div "Reply Notifications Just Me All Users Selected Users [EMAIL_ADDRESS][DOMAIN_NAM…" at bounding box center [518, 439] width 641 height 135
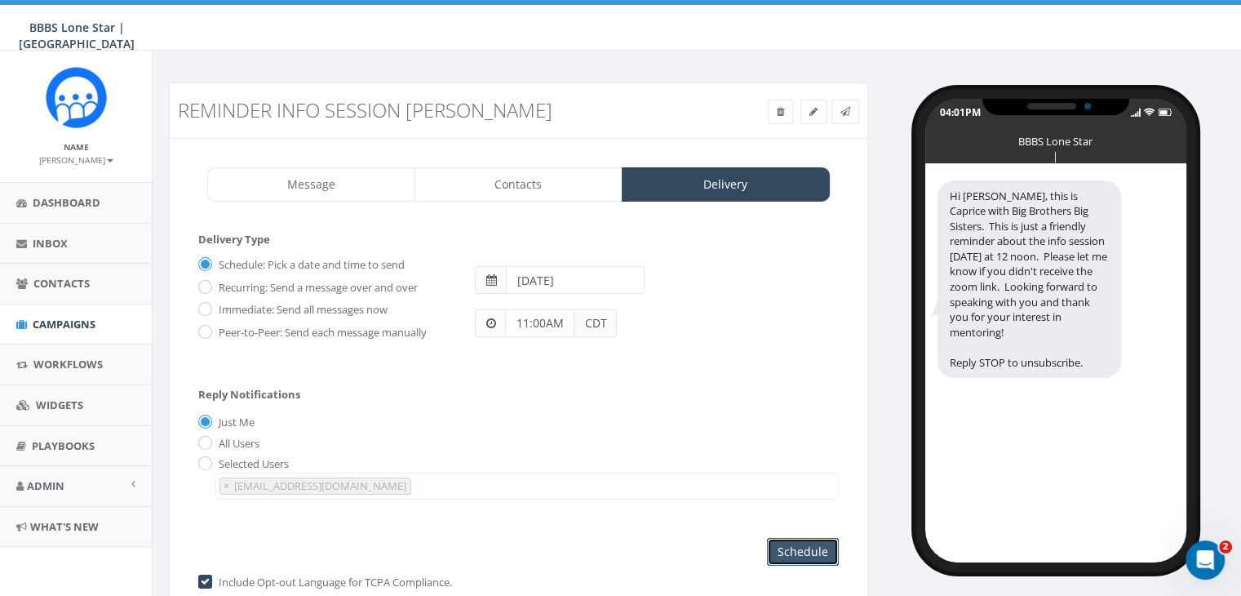
drag, startPoint x: 800, startPoint y: 549, endPoint x: 749, endPoint y: 510, distance: 64.0
click at [800, 549] on input "Schedule" at bounding box center [803, 552] width 72 height 28
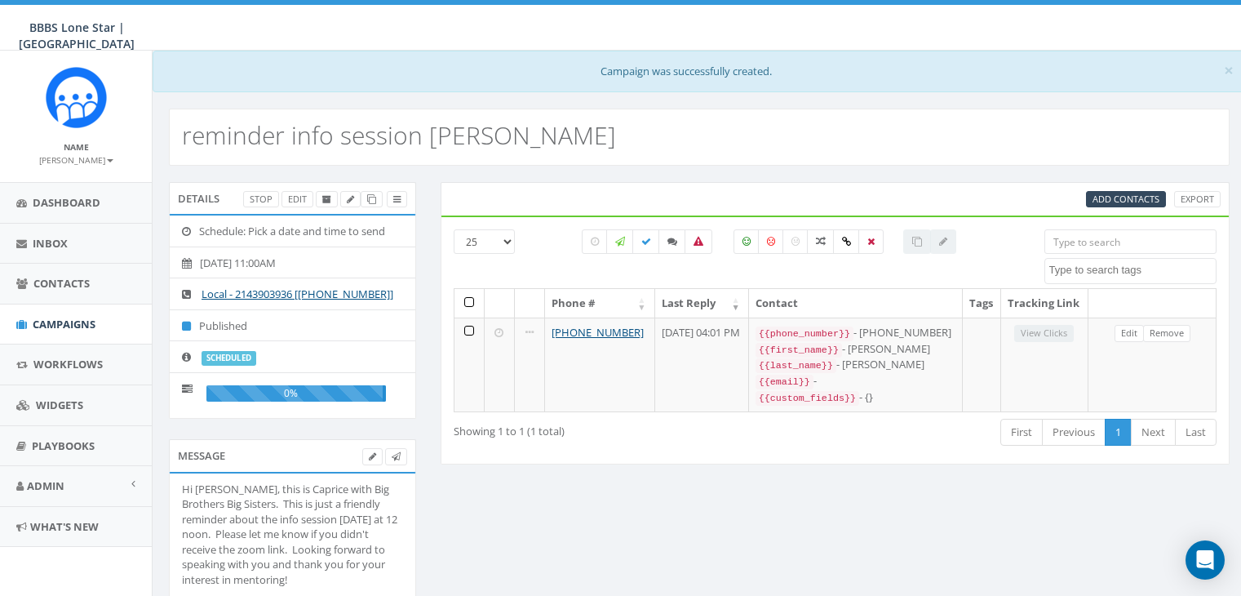
select select
click at [39, 311] on link "Campaigns" at bounding box center [76, 324] width 152 height 40
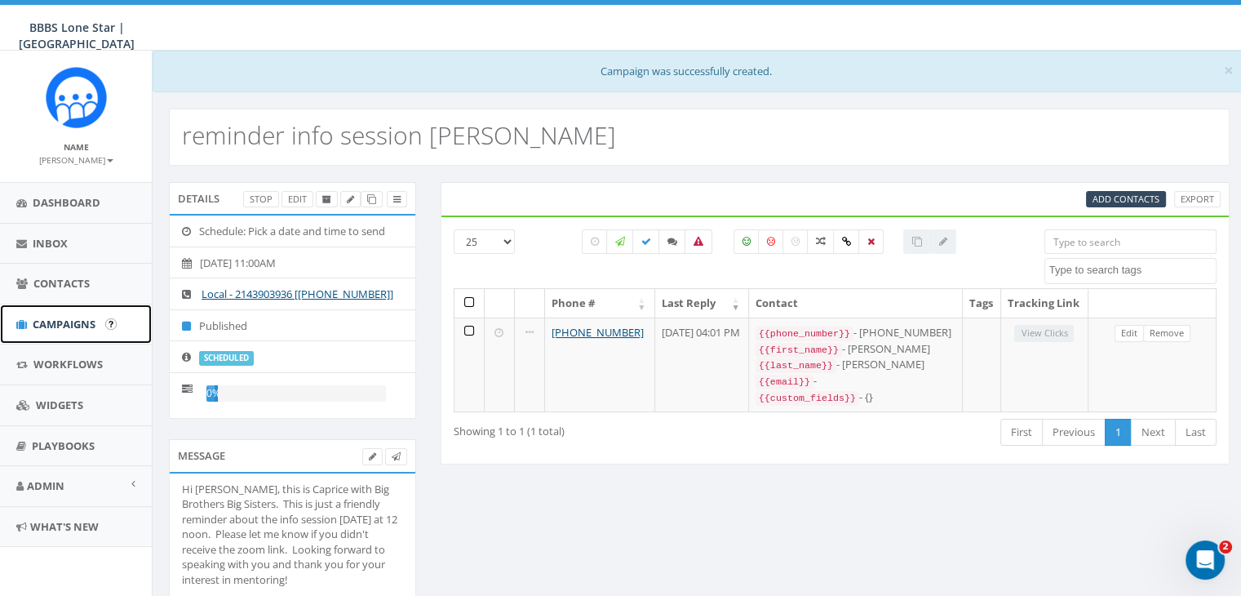
click at [75, 318] on span "Campaigns" at bounding box center [64, 324] width 63 height 15
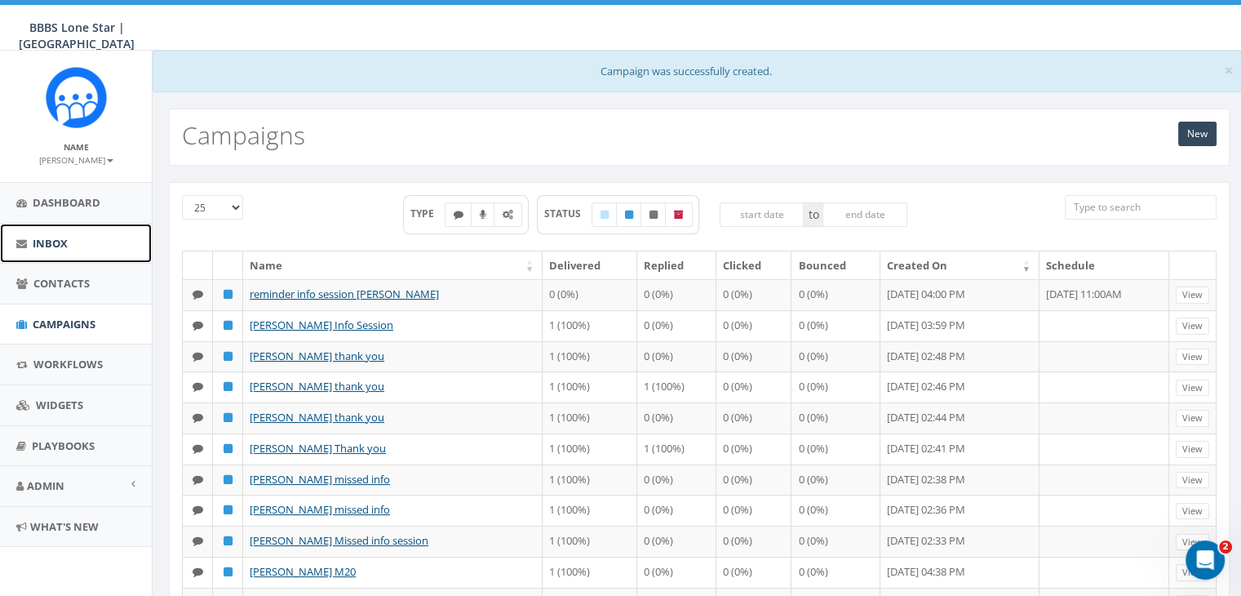
click at [43, 243] on span "Inbox" at bounding box center [50, 243] width 35 height 15
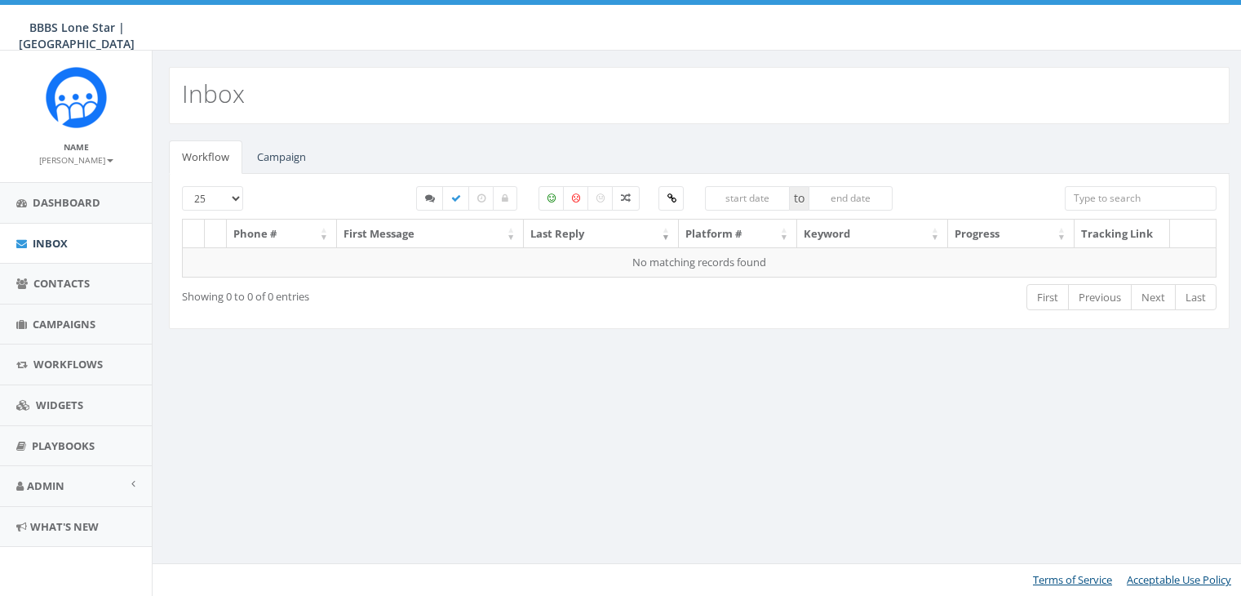
select select
click at [278, 160] on link "Campaign" at bounding box center [281, 156] width 75 height 33
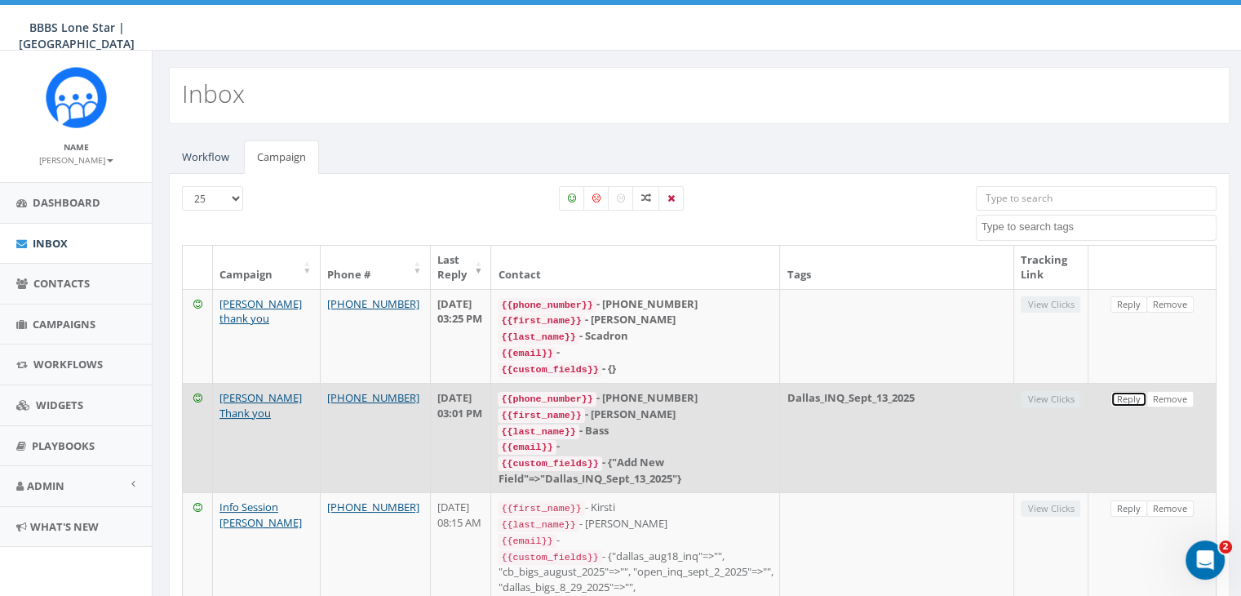
click at [1120, 393] on link "Reply" at bounding box center [1129, 399] width 37 height 17
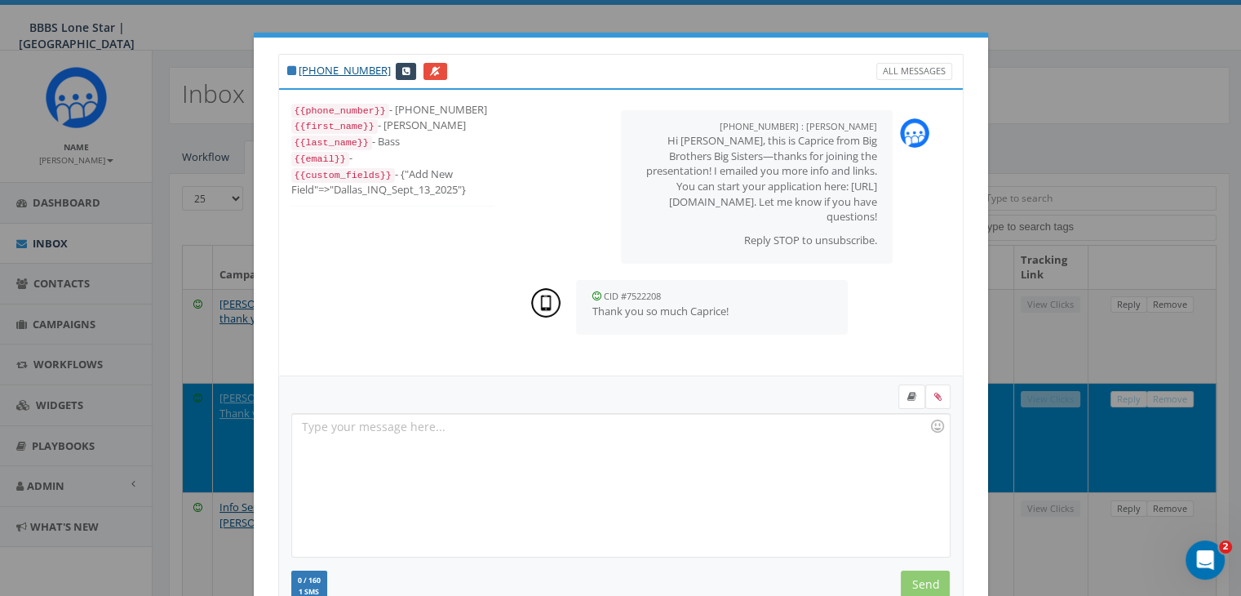
scroll to position [219, 0]
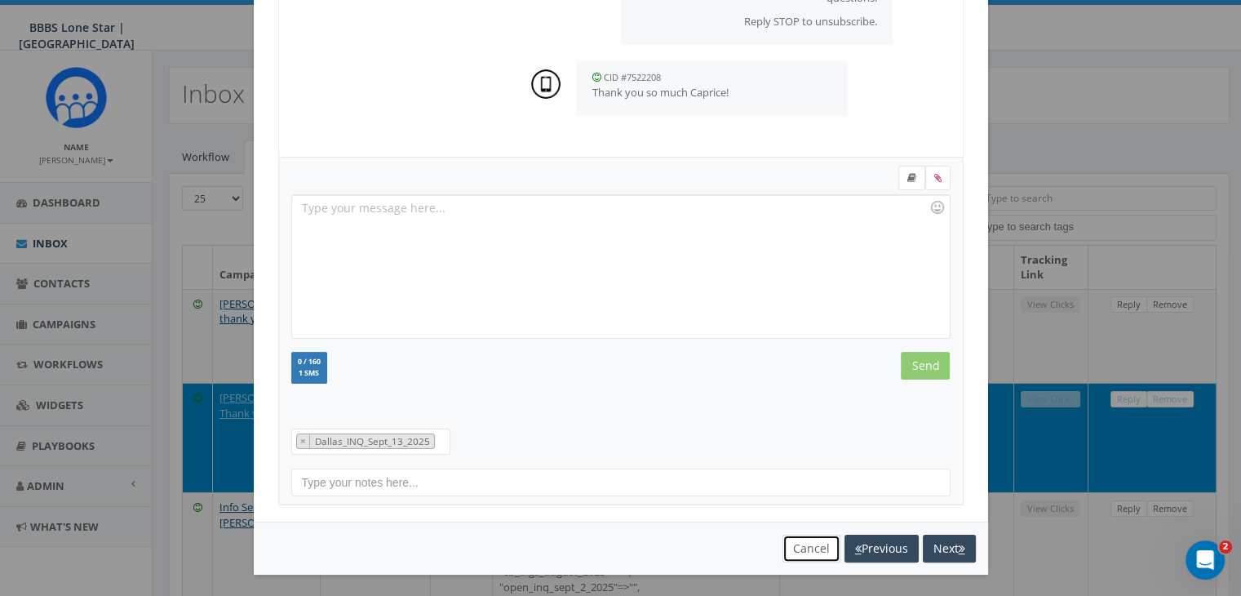
click at [796, 546] on button "Cancel" at bounding box center [812, 549] width 58 height 28
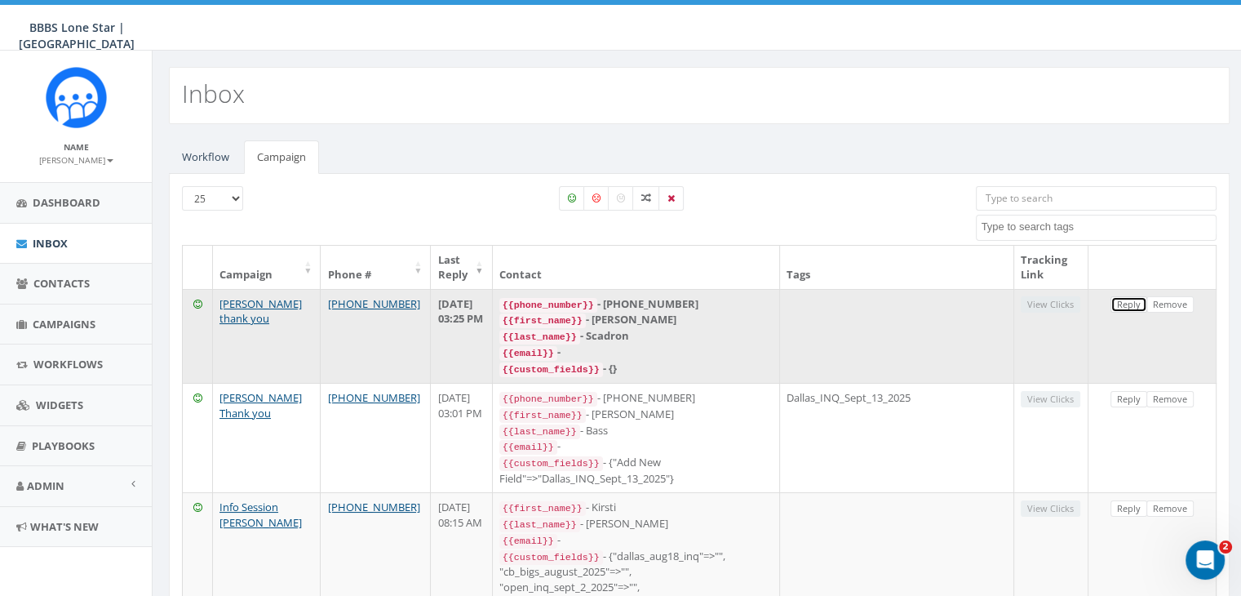
click at [1126, 301] on link "Reply" at bounding box center [1129, 304] width 37 height 17
select select
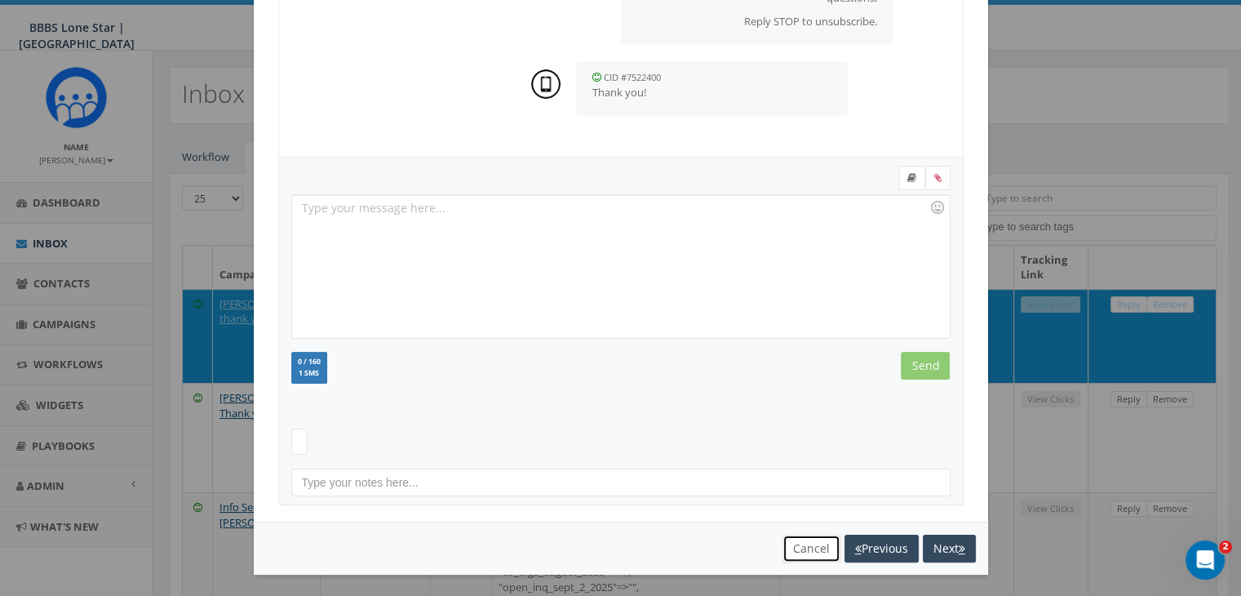
click at [805, 548] on button "Cancel" at bounding box center [812, 549] width 58 height 28
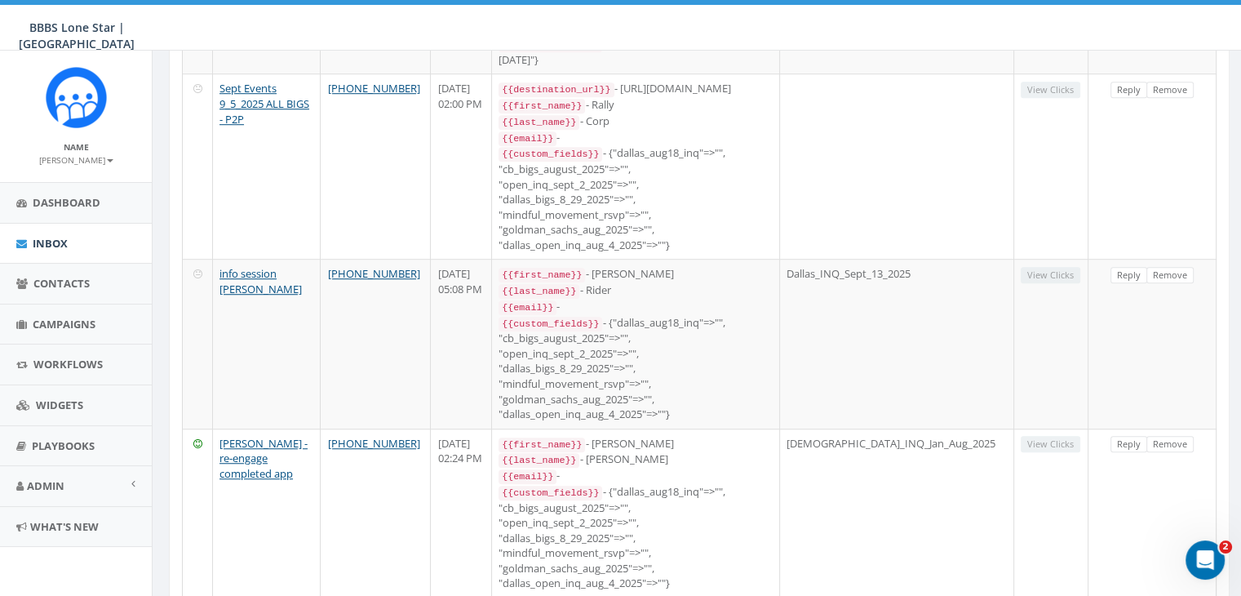
scroll to position [0, 0]
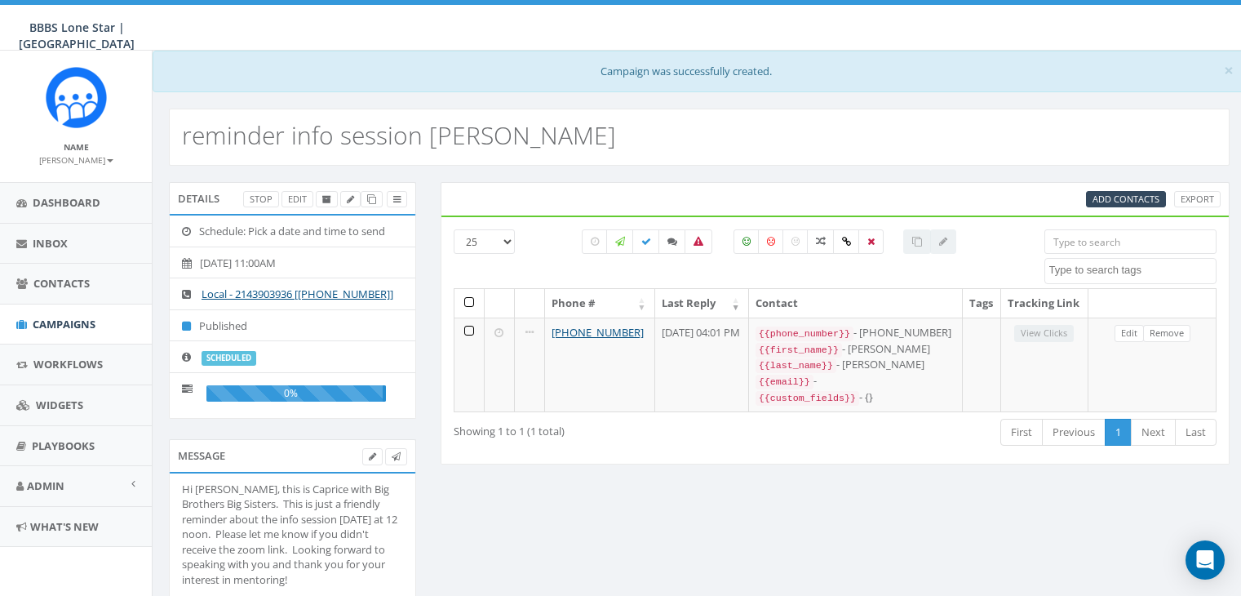
select select
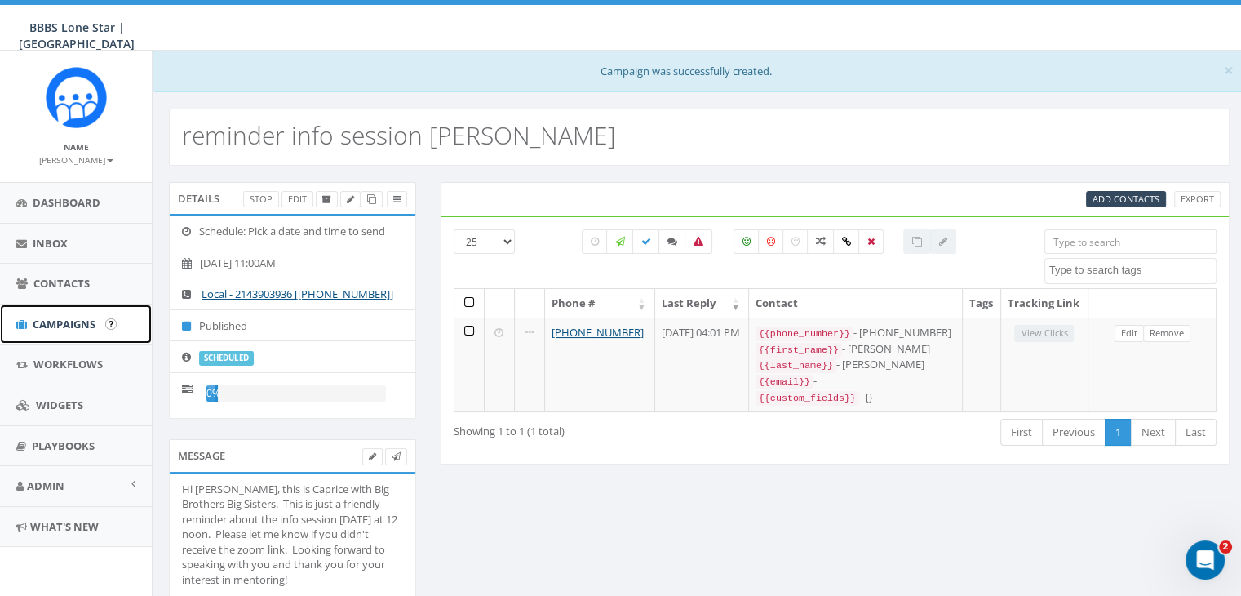
click at [54, 317] on span "Campaigns" at bounding box center [64, 324] width 63 height 15
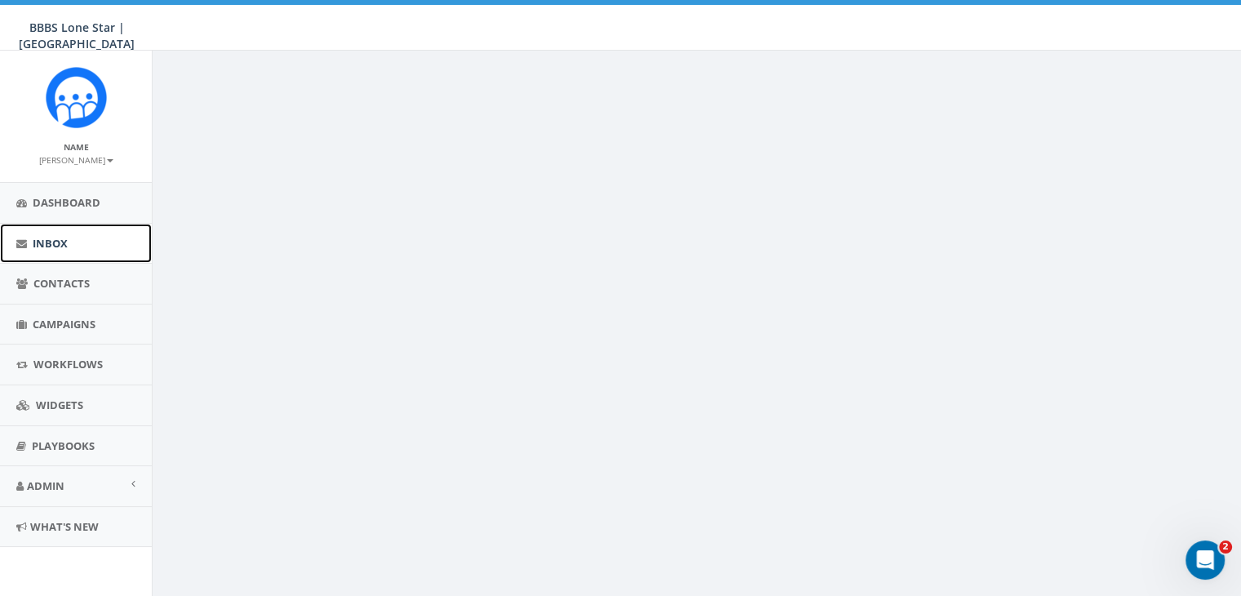
click at [75, 248] on link "Inbox" at bounding box center [76, 244] width 152 height 40
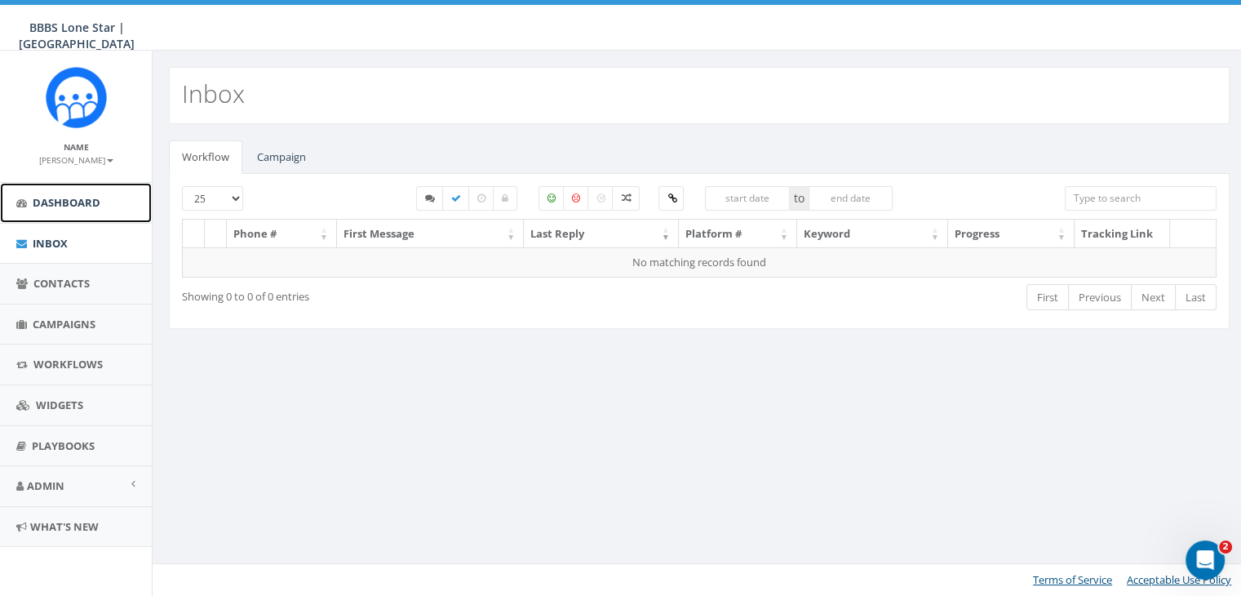
click at [73, 205] on span "Dashboard" at bounding box center [67, 202] width 68 height 15
